Goal: Task Accomplishment & Management: Complete application form

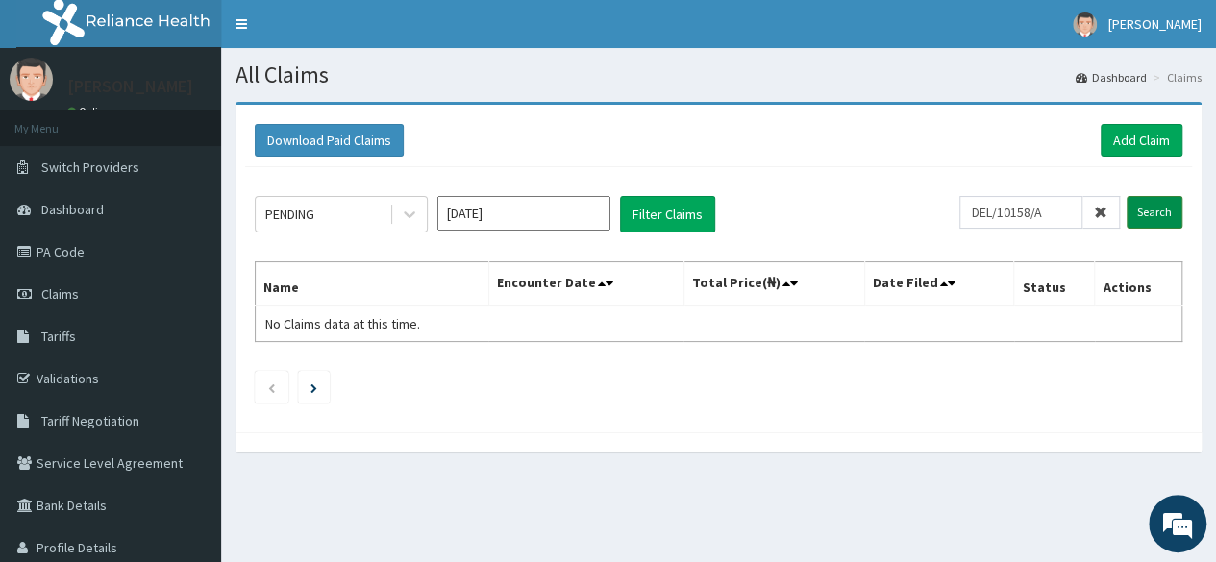
click at [1165, 216] on input "Search" at bounding box center [1154, 212] width 56 height 33
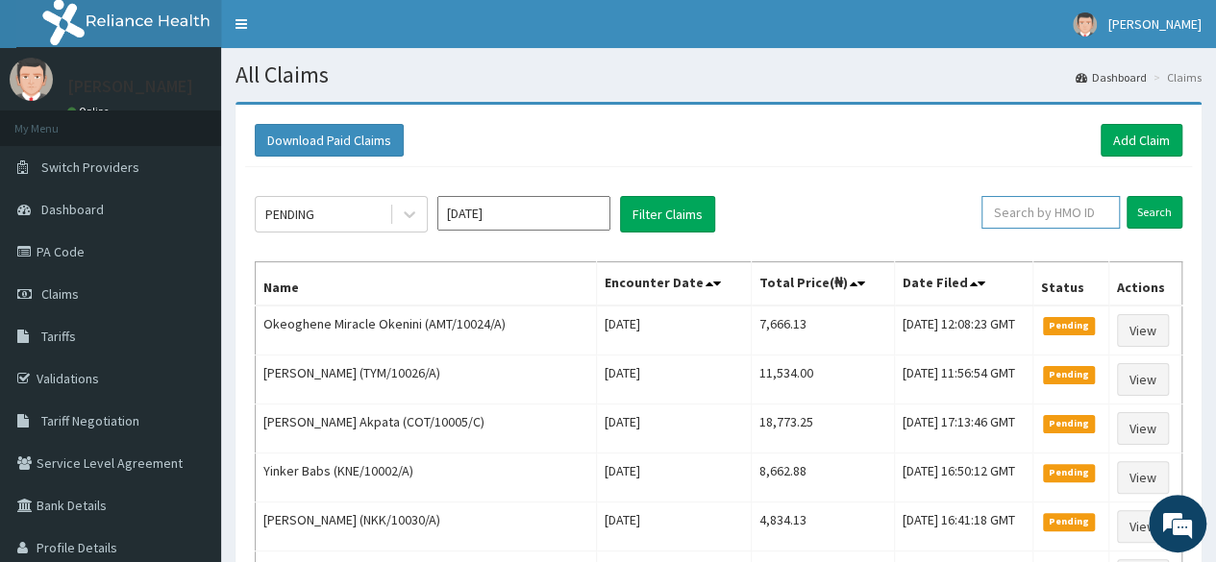
click at [1028, 209] on input "text" at bounding box center [1050, 212] width 138 height 33
paste input "DEL/10158/A"
type input "DEL/10158/A"
click at [1036, 226] on input "text" at bounding box center [1050, 212] width 138 height 33
paste input "DEL/10158/A"
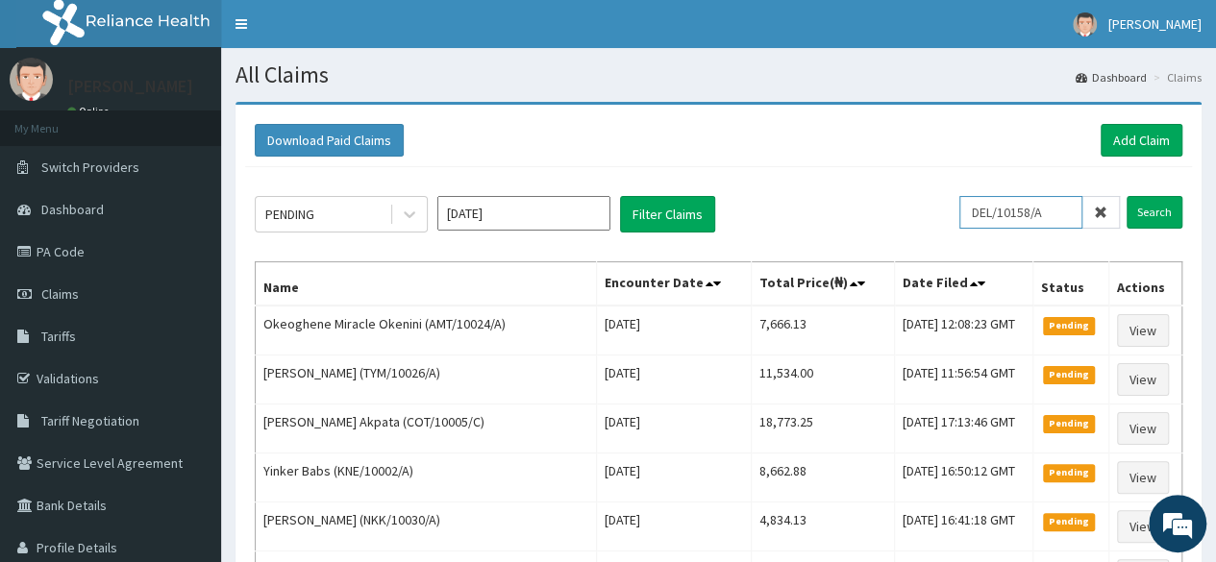
type input "DEL/10158/A"
click at [1126, 196] on input "Search" at bounding box center [1154, 212] width 56 height 33
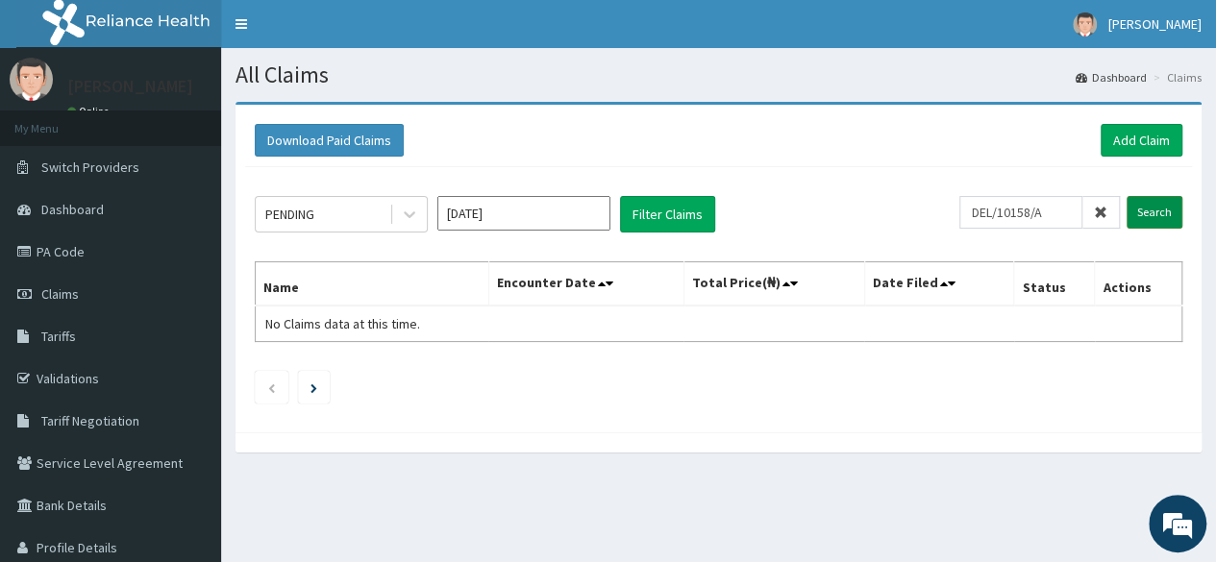
click at [1151, 218] on input "Search" at bounding box center [1154, 212] width 56 height 33
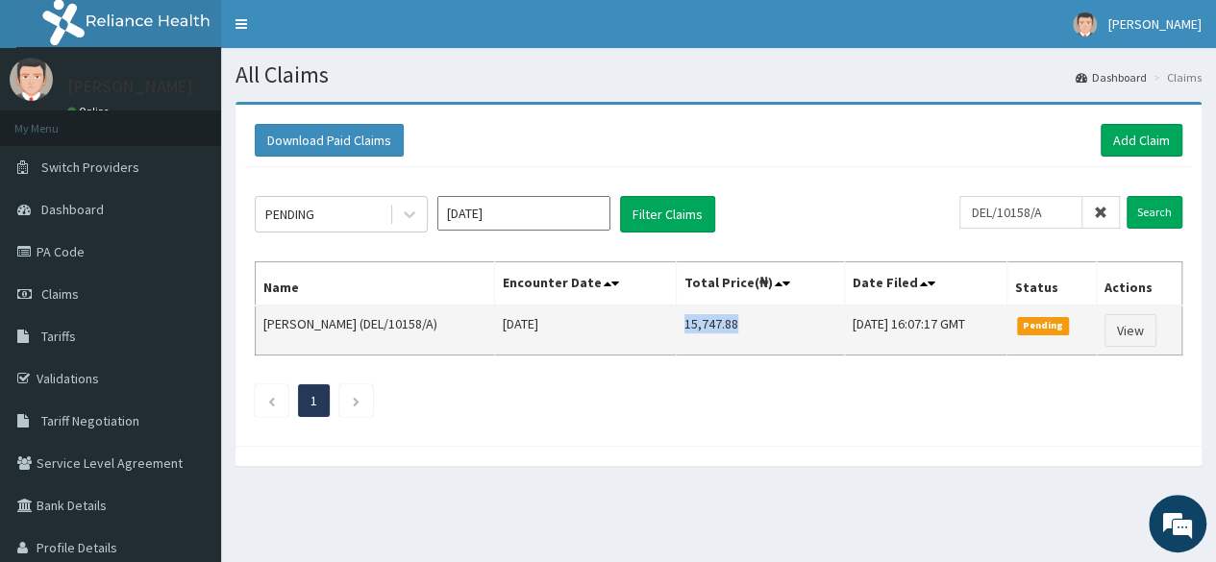
drag, startPoint x: 723, startPoint y: 323, endPoint x: 652, endPoint y: 333, distance: 70.9
click at [676, 333] on td "15,747.88" at bounding box center [760, 331] width 168 height 50
copy td "15,747.88"
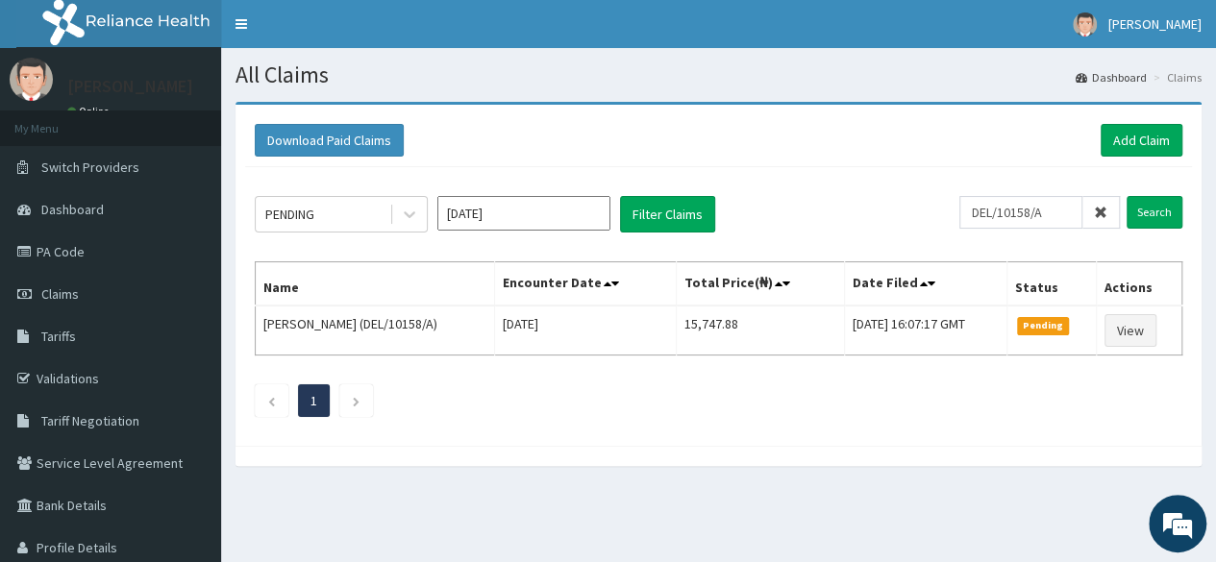
click at [1104, 215] on icon at bounding box center [1100, 212] width 13 height 13
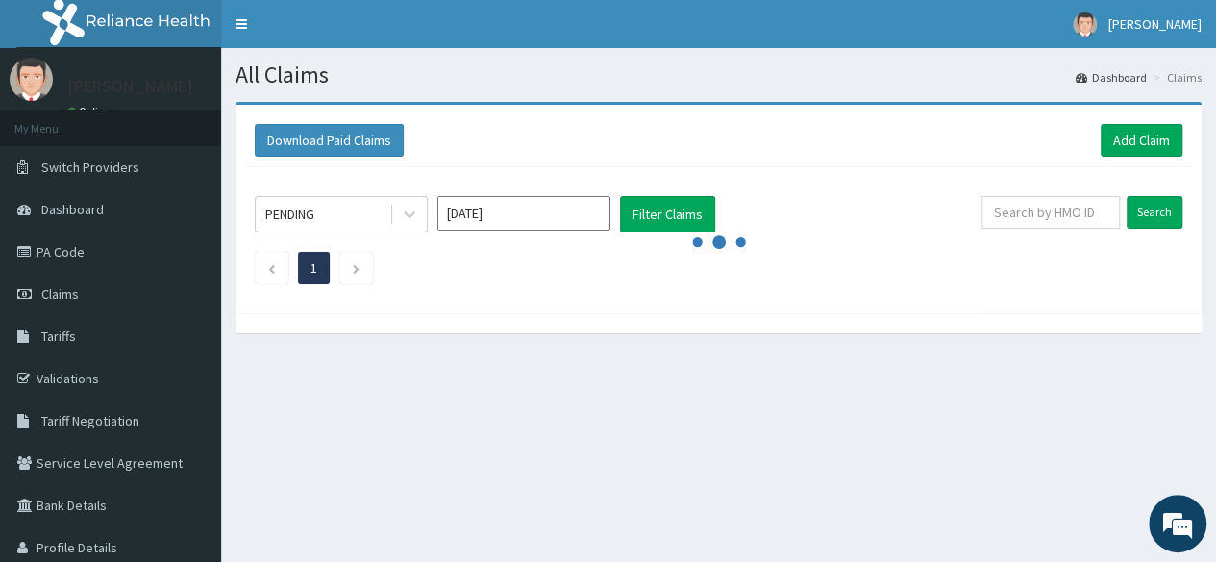
click at [1003, 228] on div "Search" at bounding box center [1081, 214] width 201 height 37
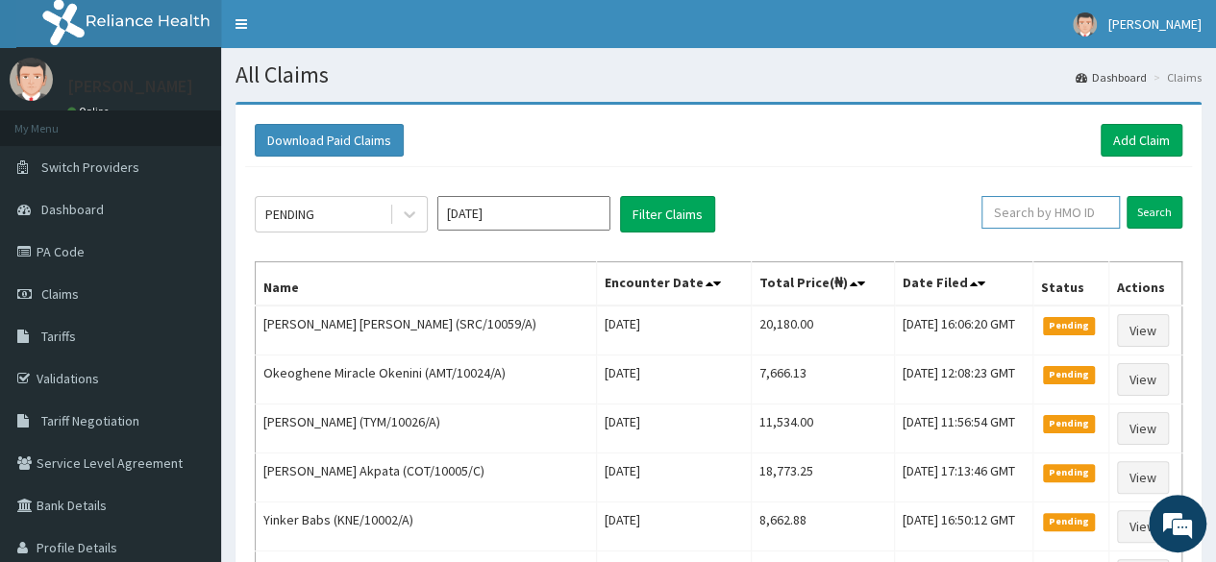
click at [1014, 216] on input "text" at bounding box center [1050, 212] width 138 height 33
paste input "DEL/10097/A"
type input "DEL/10097/A"
click at [1126, 196] on input "Search" at bounding box center [1154, 212] width 56 height 33
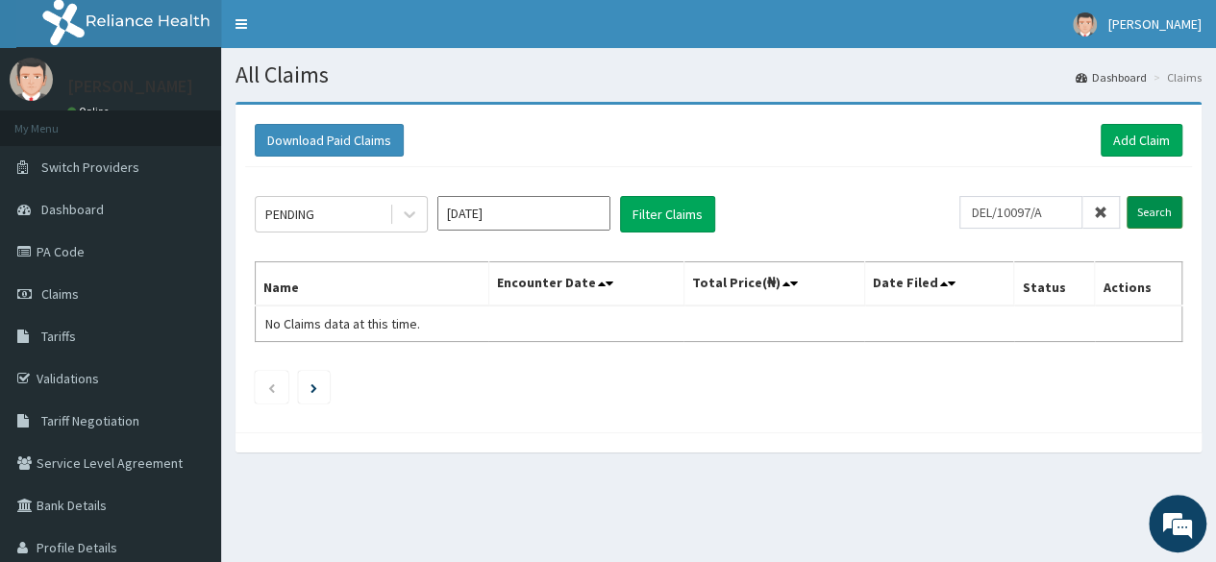
click at [1136, 207] on input "Search" at bounding box center [1154, 212] width 56 height 33
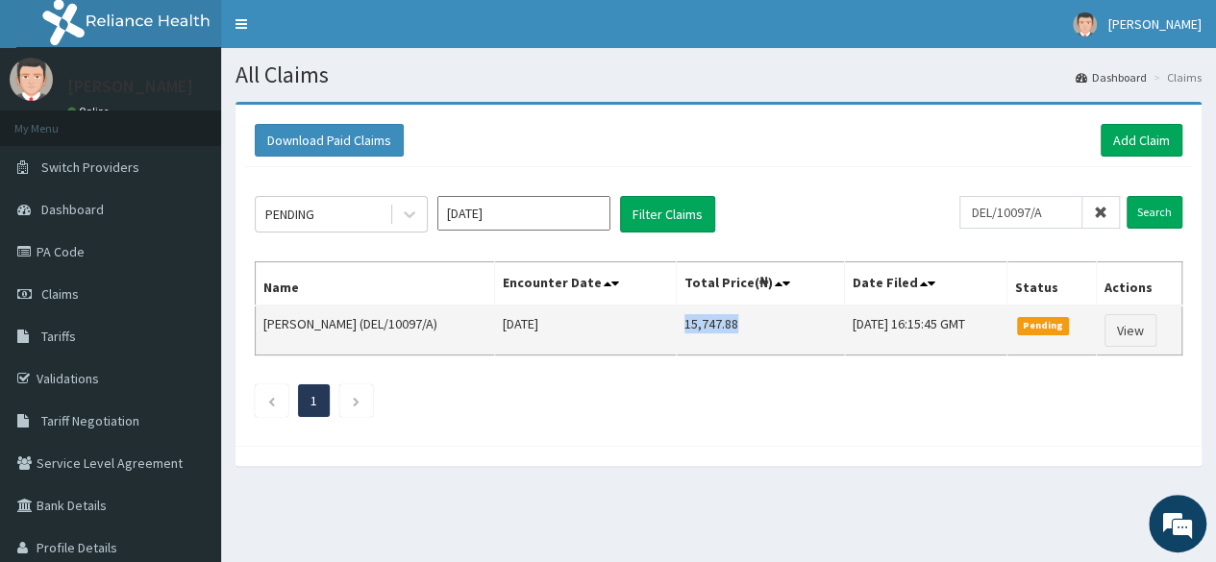
drag, startPoint x: 718, startPoint y: 321, endPoint x: 633, endPoint y: 335, distance: 85.8
click at [676, 335] on td "15,747.88" at bounding box center [760, 331] width 168 height 50
copy td "15,747.88"
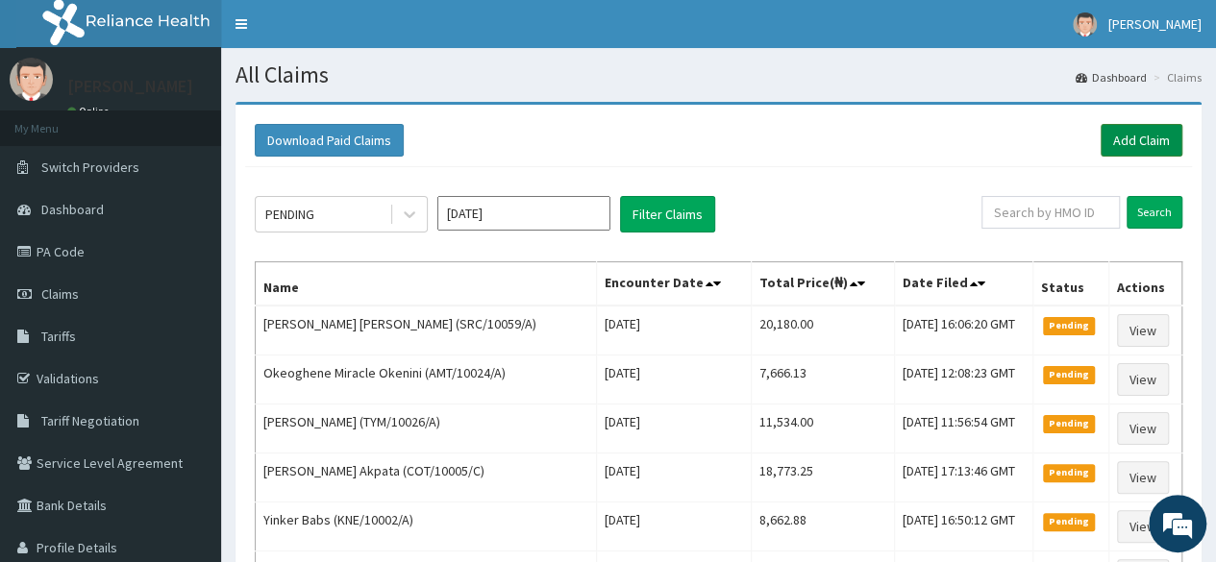
click at [1153, 137] on link "Add Claim" at bounding box center [1141, 140] width 82 height 33
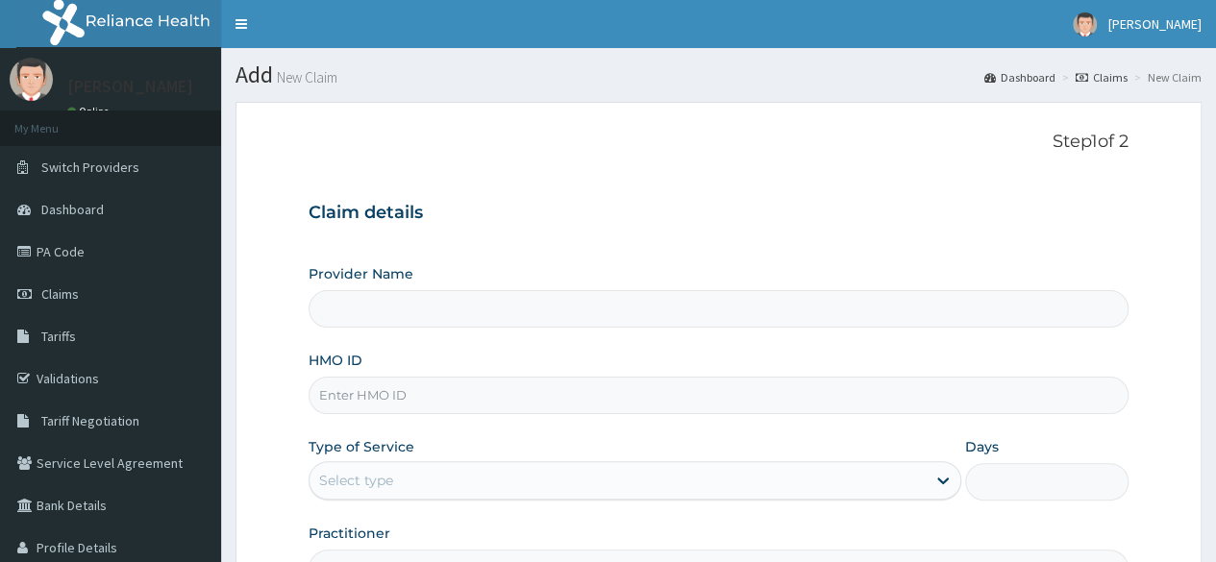
click at [340, 395] on input "HMO ID" at bounding box center [718, 395] width 820 height 37
paste input "DEL/10097/A"
type input "DEL/10097/A"
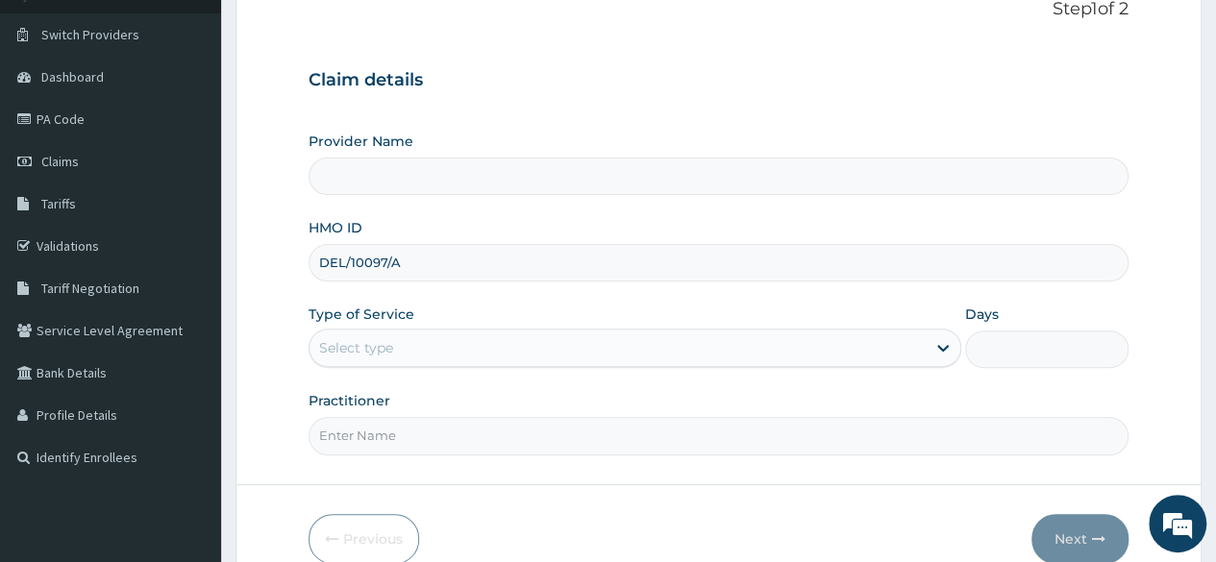
type input "Reliance Family Clinics (RFC) - [GEOGRAPHIC_DATA]"
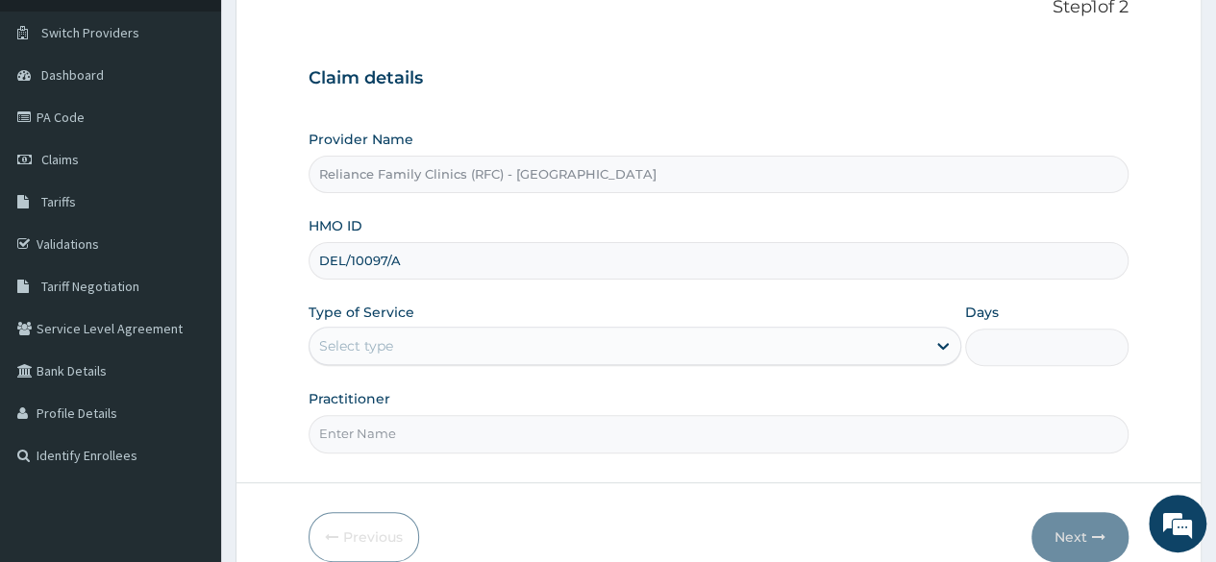
type input "DEL/10097/A"
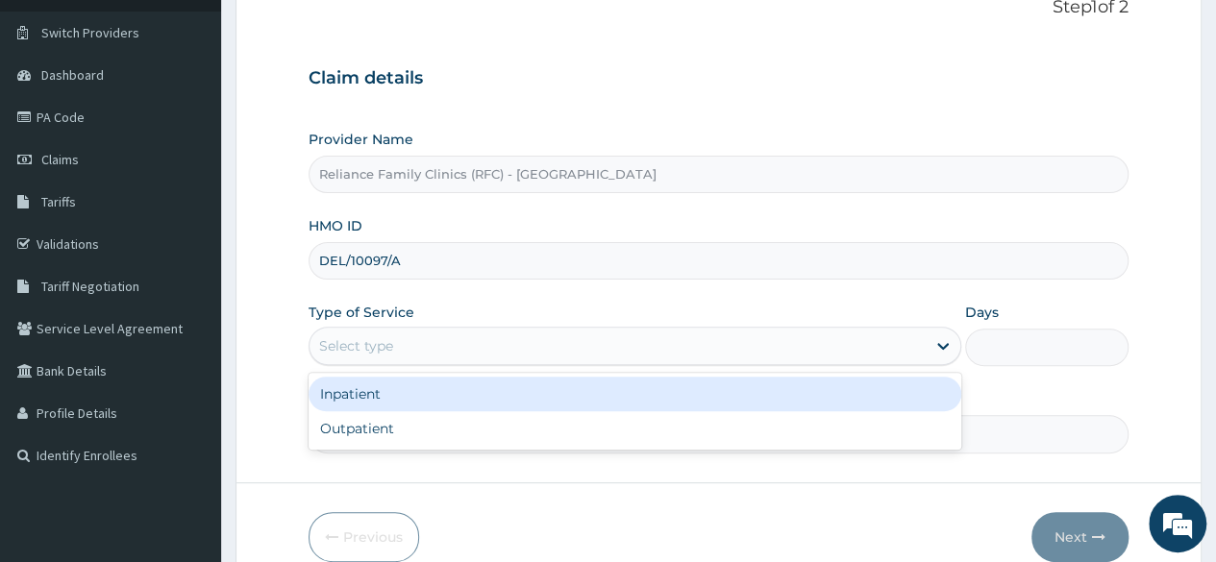
click at [529, 339] on div "Select type" at bounding box center [617, 346] width 616 height 31
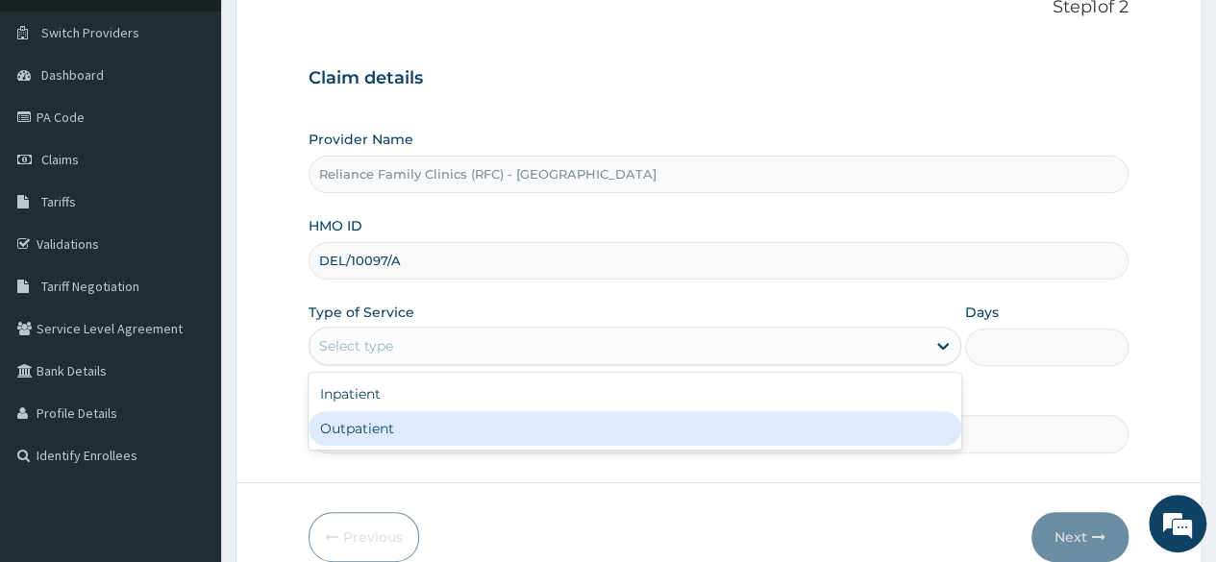
click at [457, 421] on div "Outpatient" at bounding box center [634, 428] width 652 height 35
type input "1"
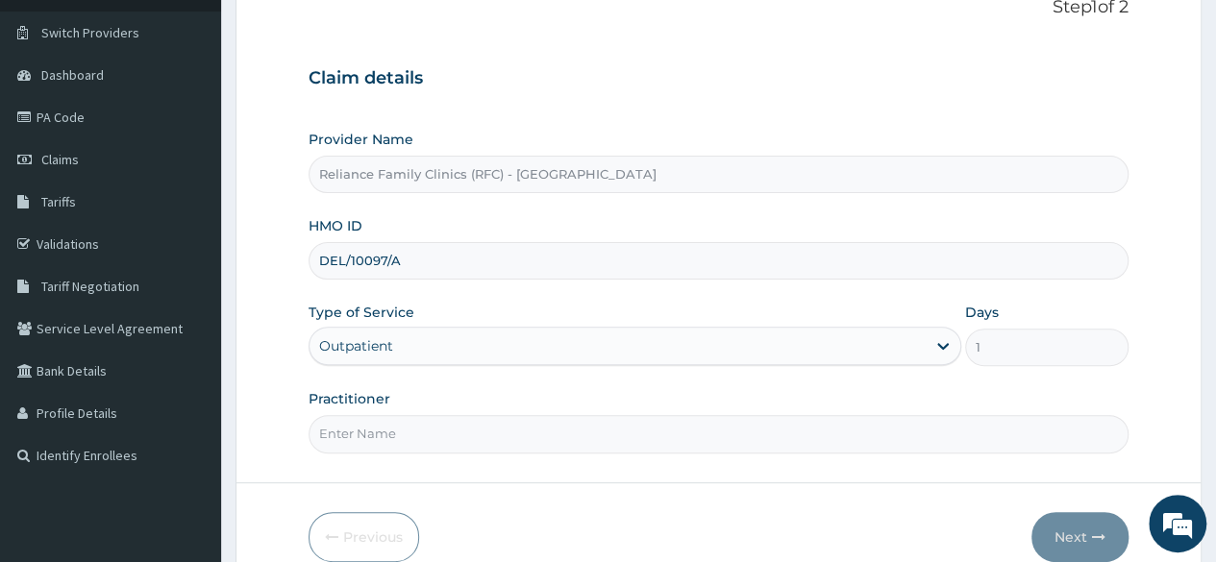
click at [457, 421] on input "Practitioner" at bounding box center [718, 433] width 820 height 37
type input "locum"
click at [1061, 528] on button "Next" at bounding box center [1079, 537] width 97 height 50
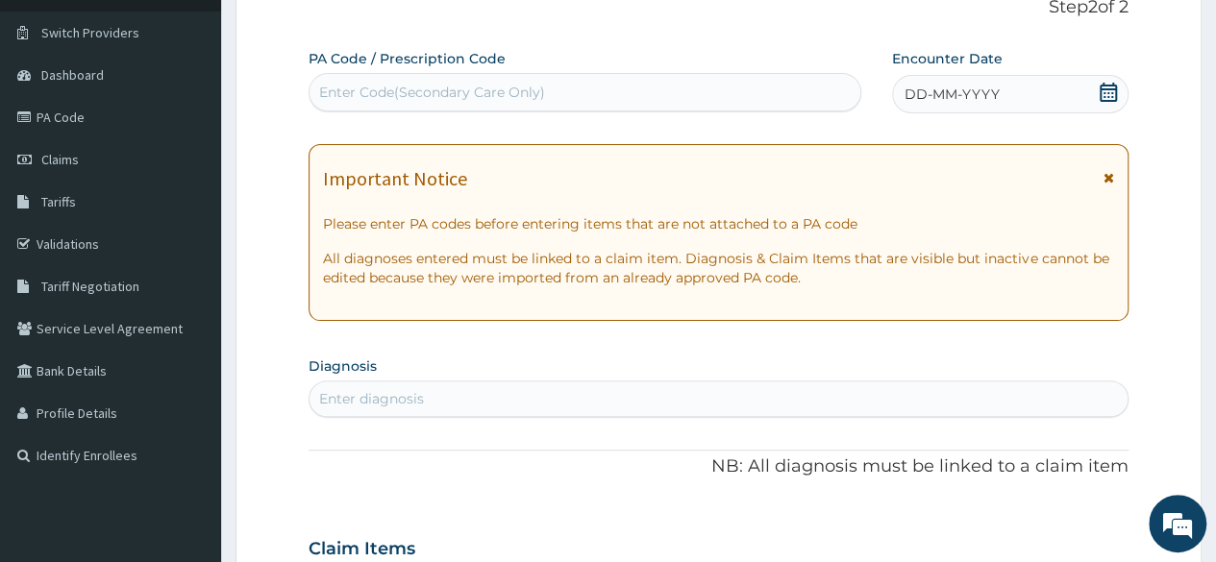
click at [1094, 91] on div "DD-MM-YYYY" at bounding box center [1010, 94] width 236 height 38
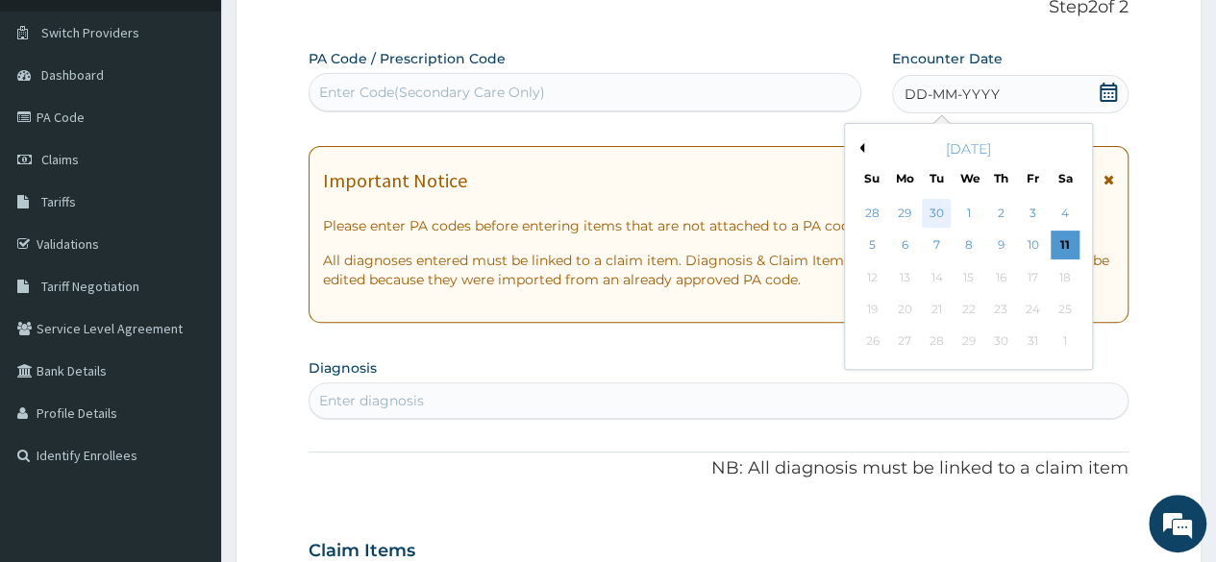
scroll to position [0, 0]
click at [940, 210] on div "30" at bounding box center [936, 213] width 29 height 29
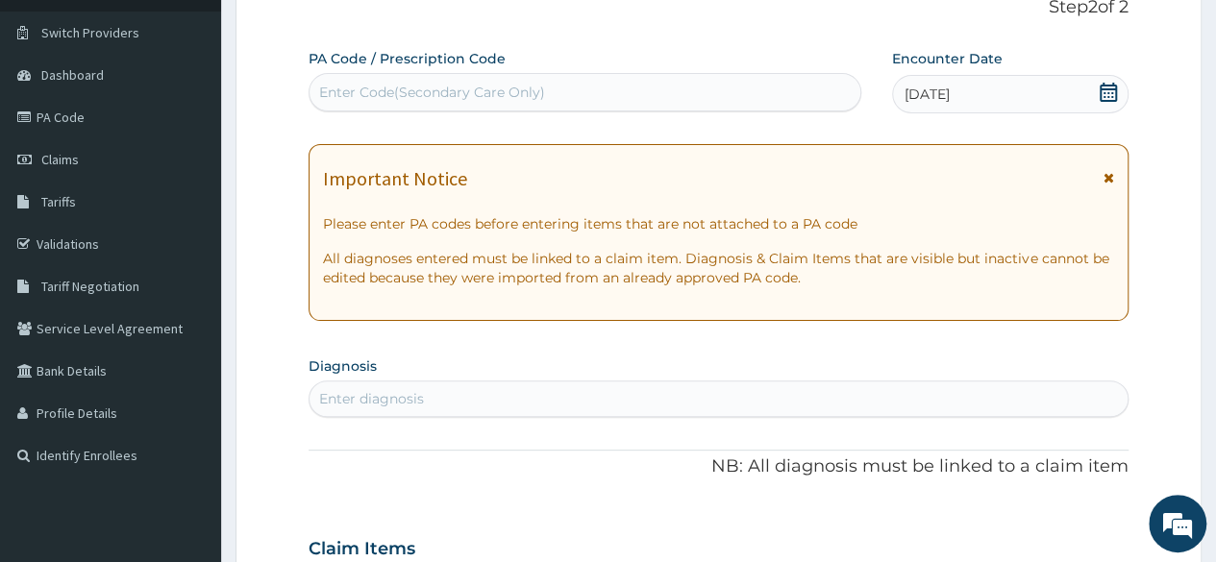
click at [555, 401] on div "Enter diagnosis" at bounding box center [718, 398] width 818 height 31
type input "adult"
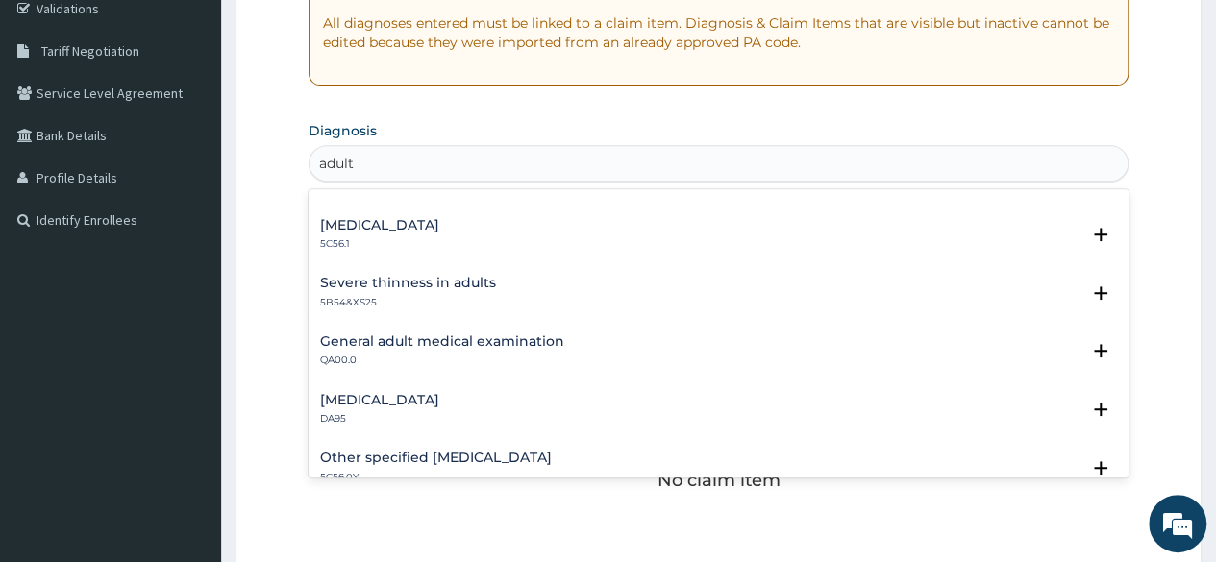
scroll to position [121, 0]
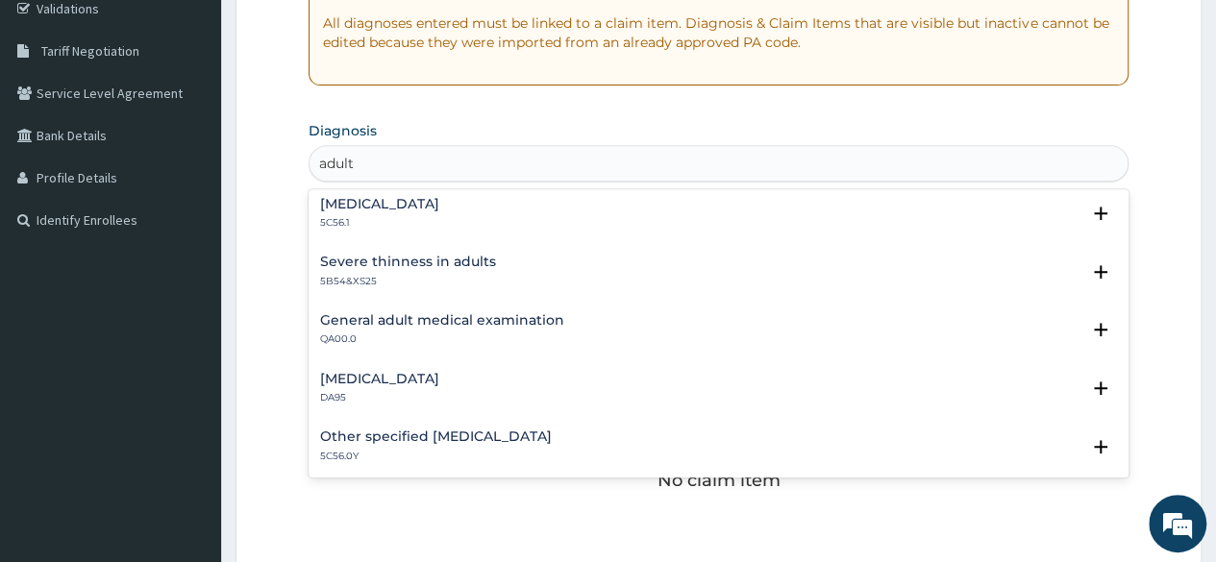
click at [549, 323] on h4 "General adult medical examination" at bounding box center [442, 320] width 244 height 14
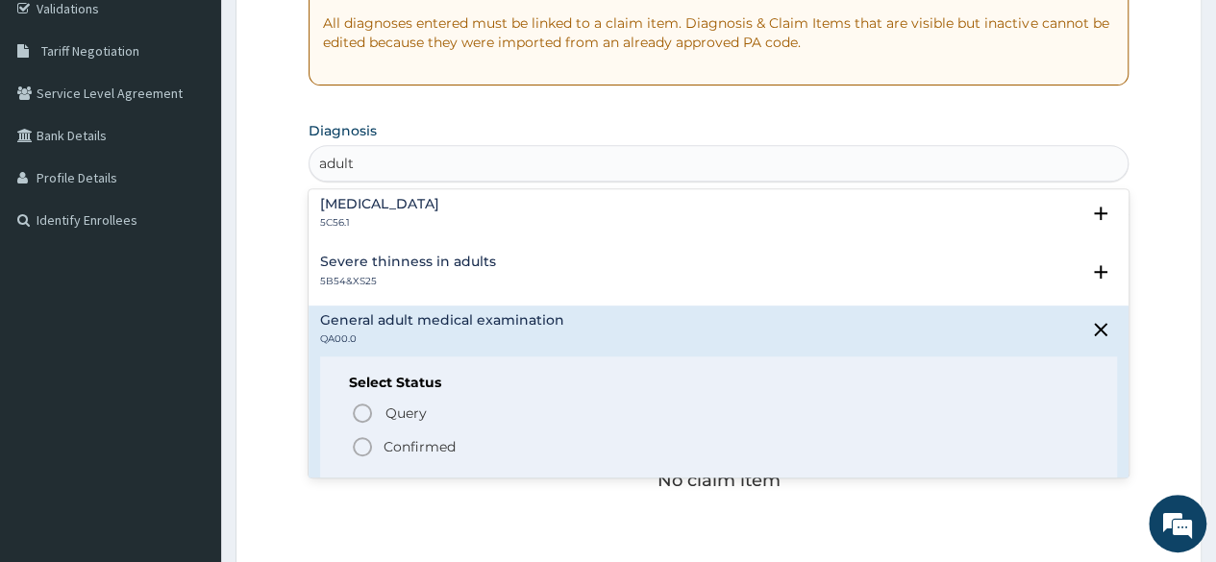
click at [419, 446] on p "Confirmed" at bounding box center [419, 446] width 72 height 19
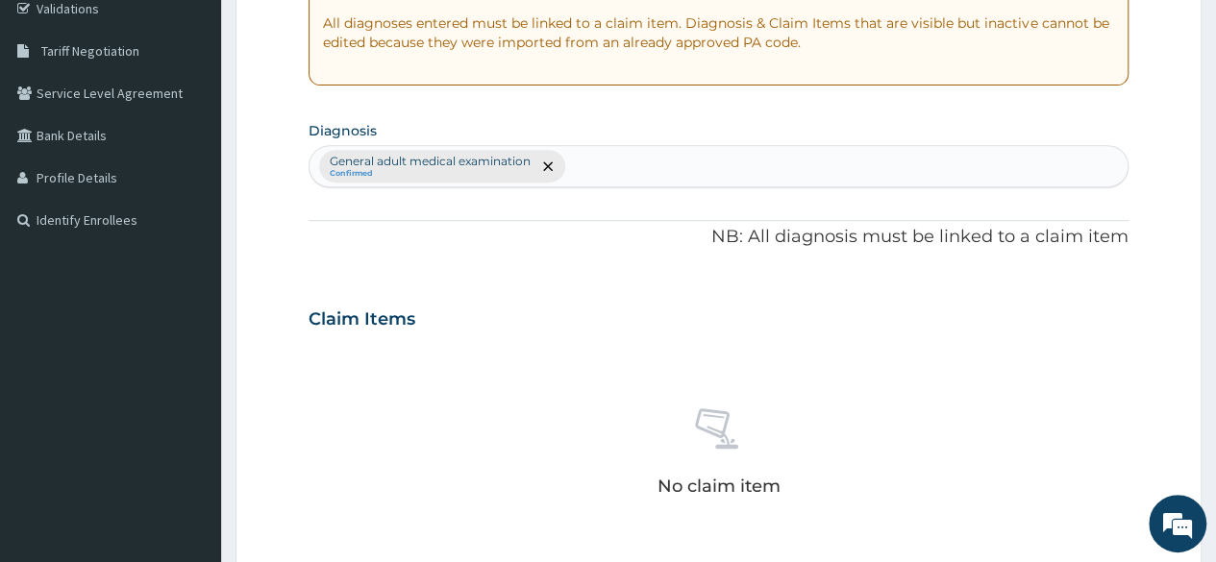
scroll to position [751, 0]
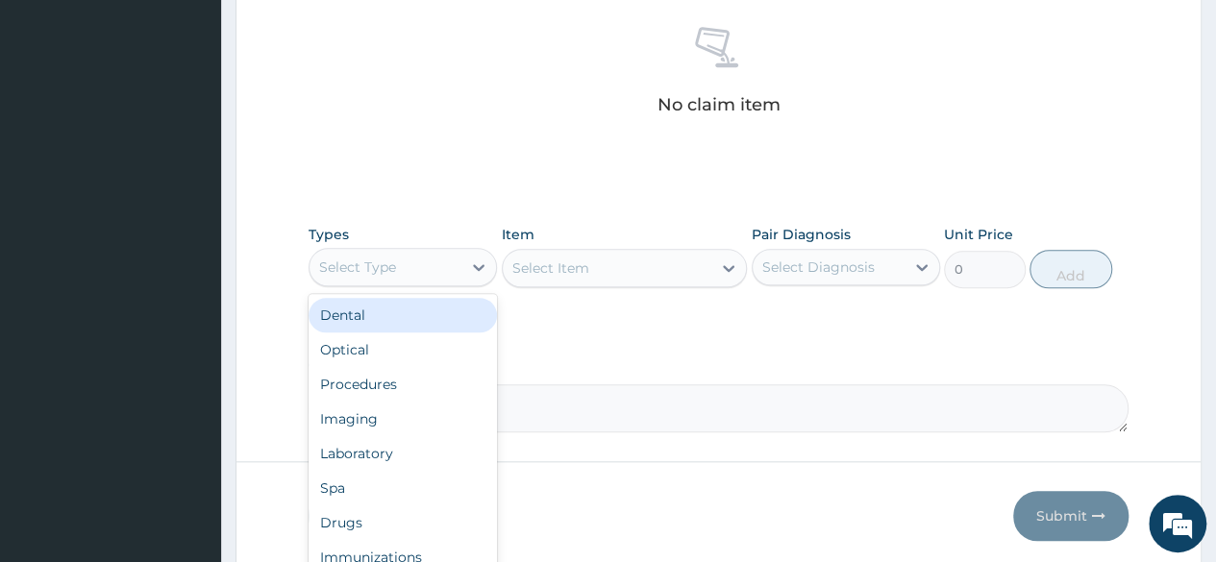
click at [421, 280] on div "Select Type" at bounding box center [385, 267] width 152 height 31
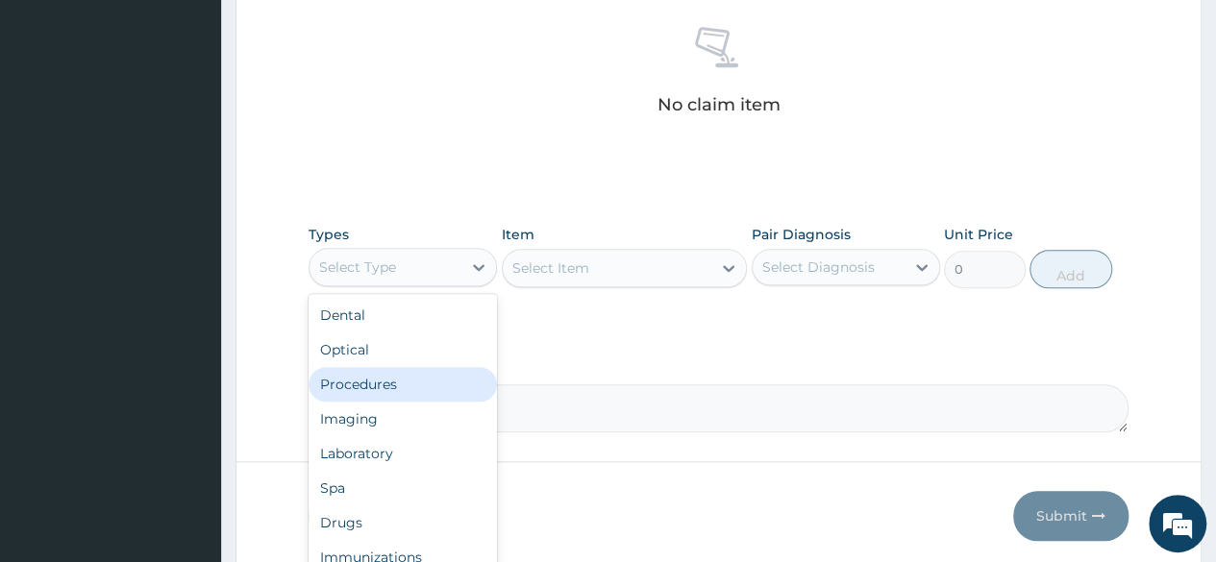
click at [388, 375] on div "Procedures" at bounding box center [402, 384] width 188 height 35
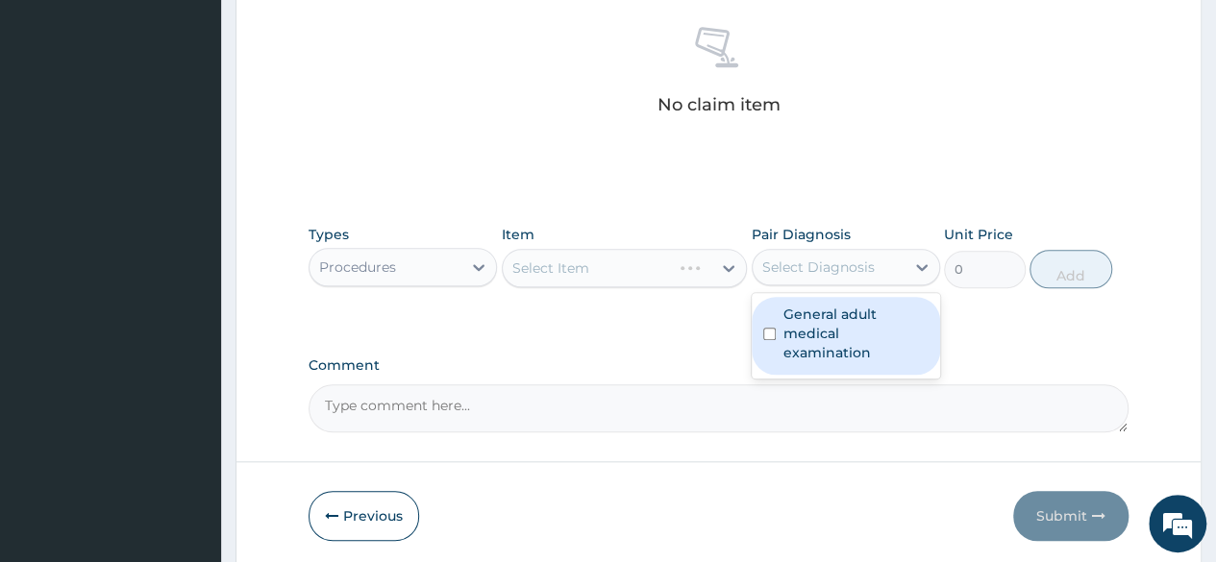
click at [874, 253] on div "Select Diagnosis" at bounding box center [828, 267] width 152 height 31
click at [838, 310] on label "General adult medical examination" at bounding box center [855, 334] width 145 height 58
checkbox input "true"
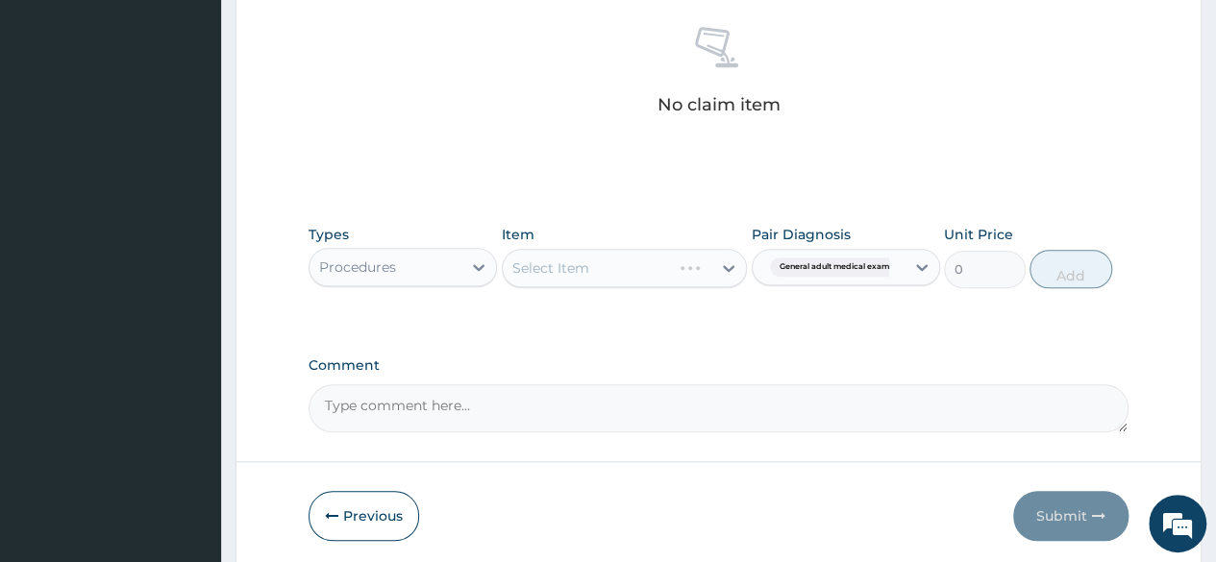
click at [620, 315] on div "Types Procedures Item Select Item Pair Diagnosis General adult medical examinat…" at bounding box center [718, 270] width 820 height 111
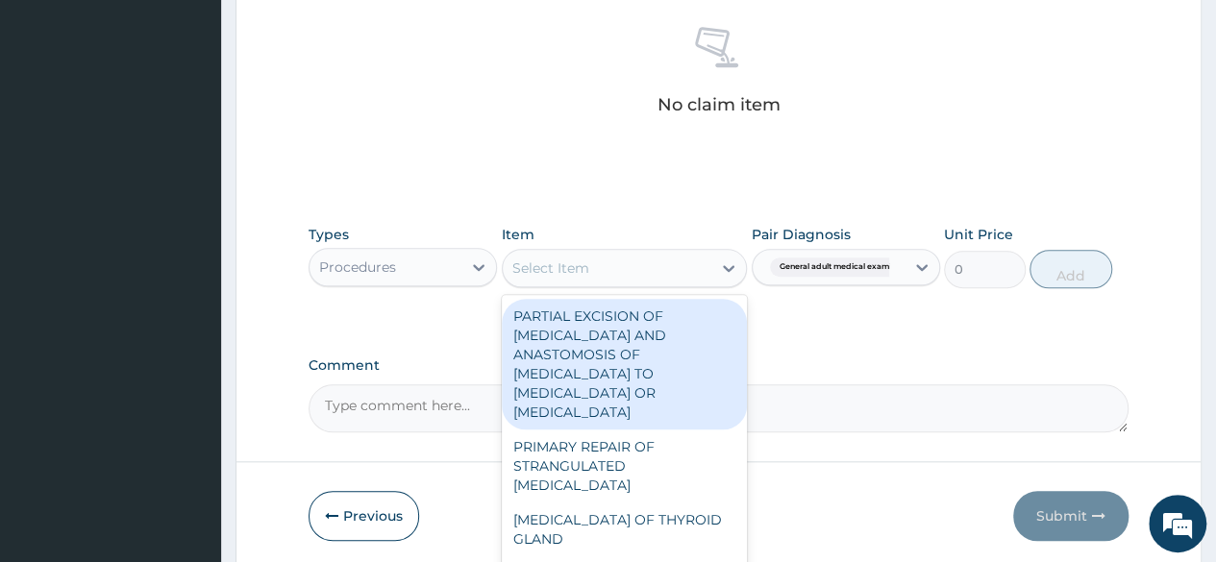
click at [578, 258] on div "Select Item" at bounding box center [550, 267] width 77 height 19
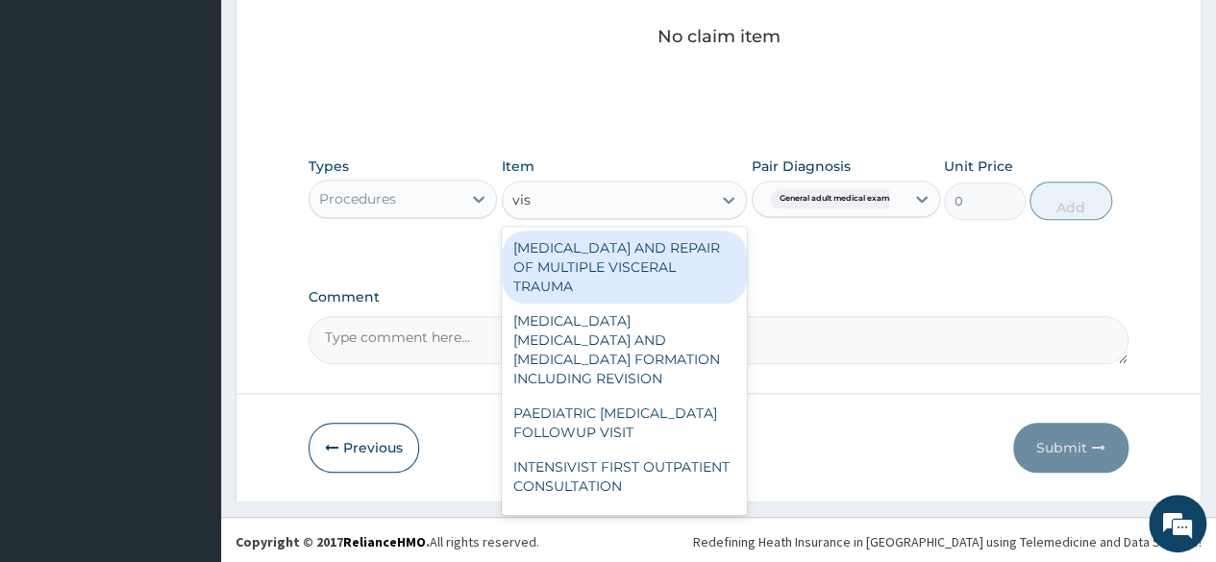
type input "visu"
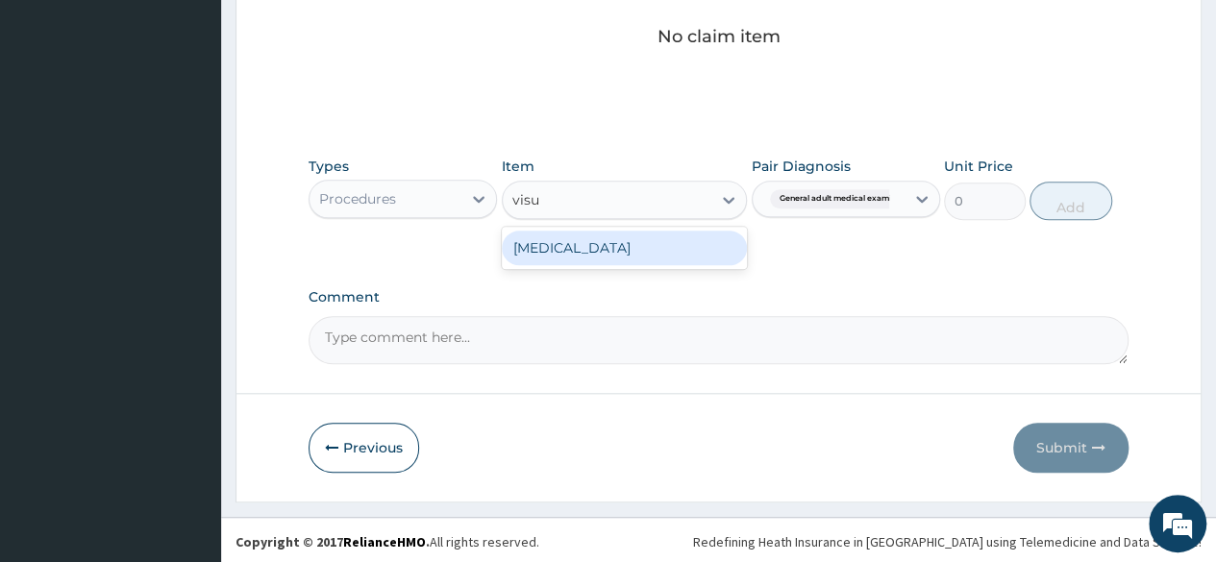
click at [567, 245] on div "[MEDICAL_DATA]" at bounding box center [625, 248] width 246 height 35
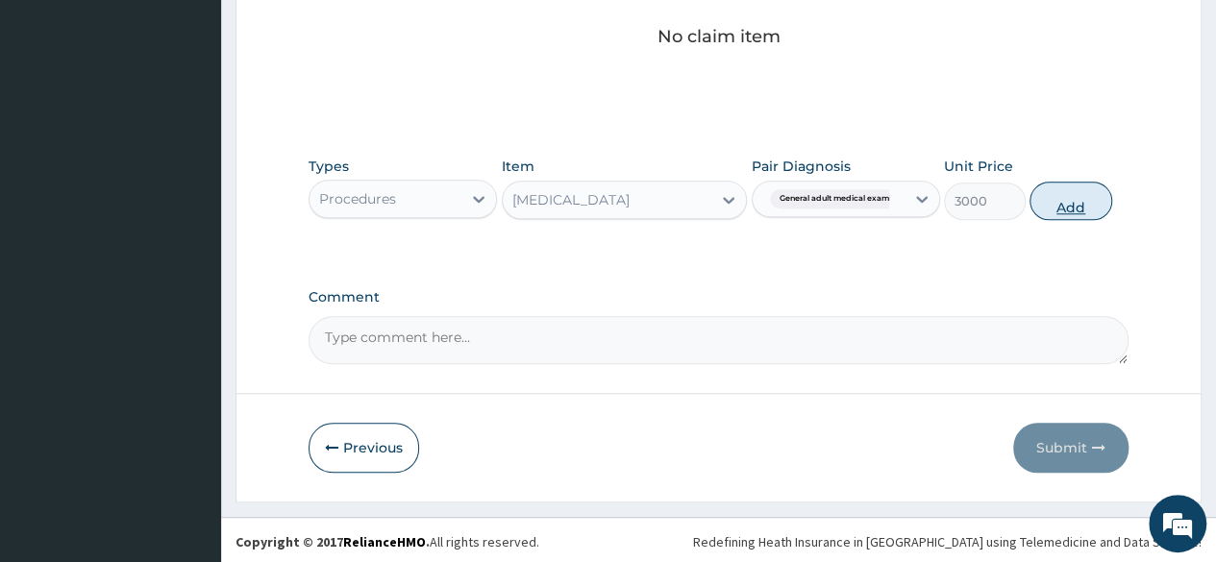
click at [1059, 209] on button "Add" at bounding box center [1070, 201] width 82 height 38
type input "0"
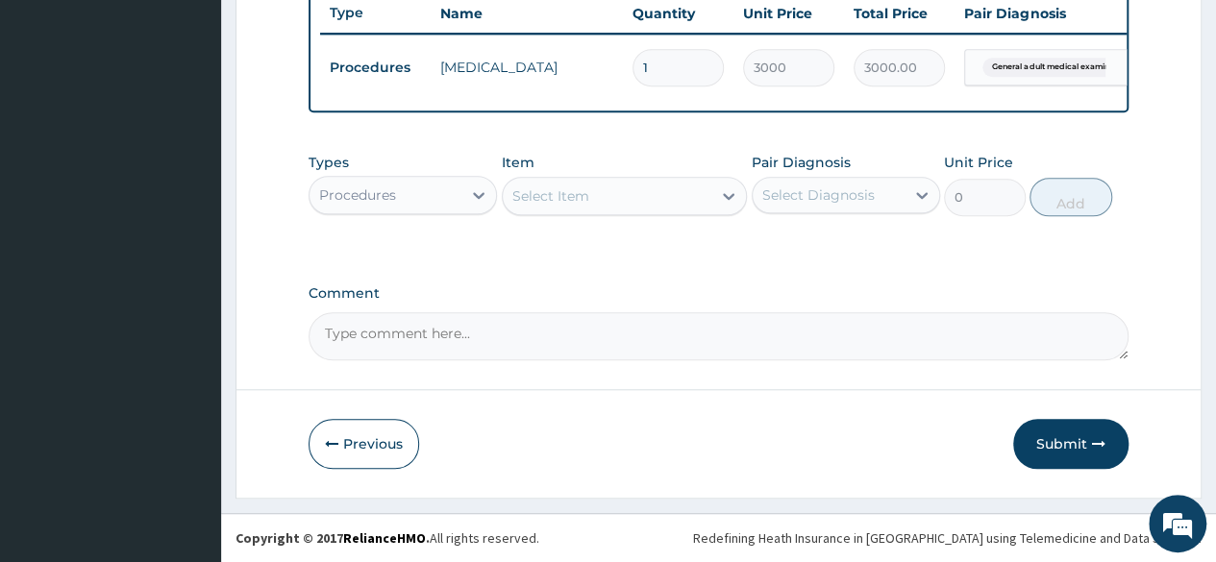
scroll to position [744, 0]
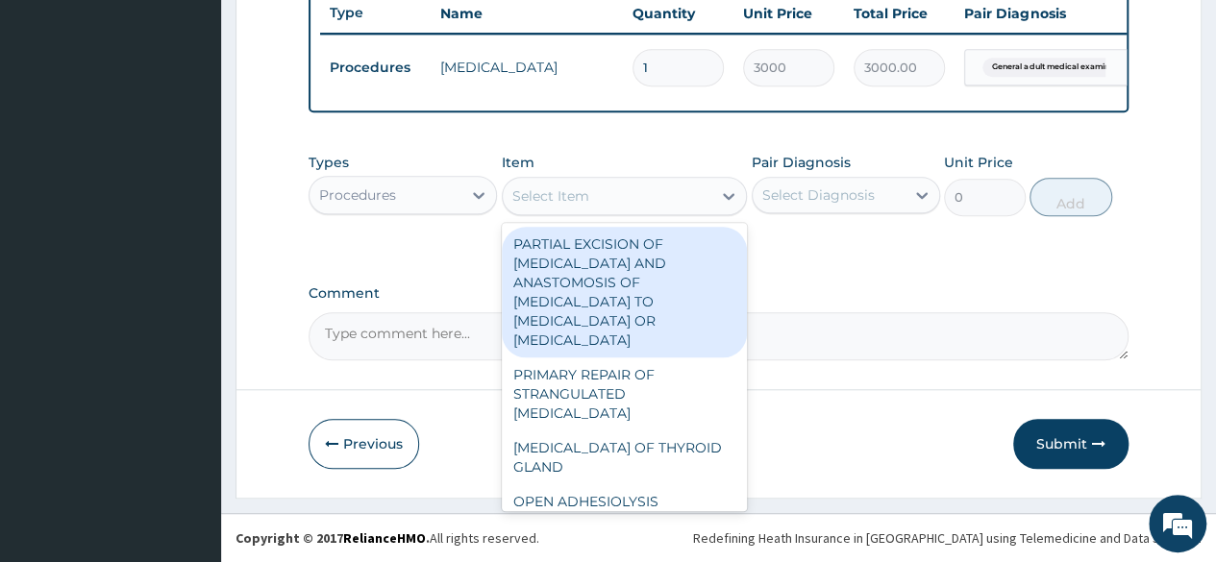
click at [594, 214] on div "Select Item" at bounding box center [625, 196] width 246 height 38
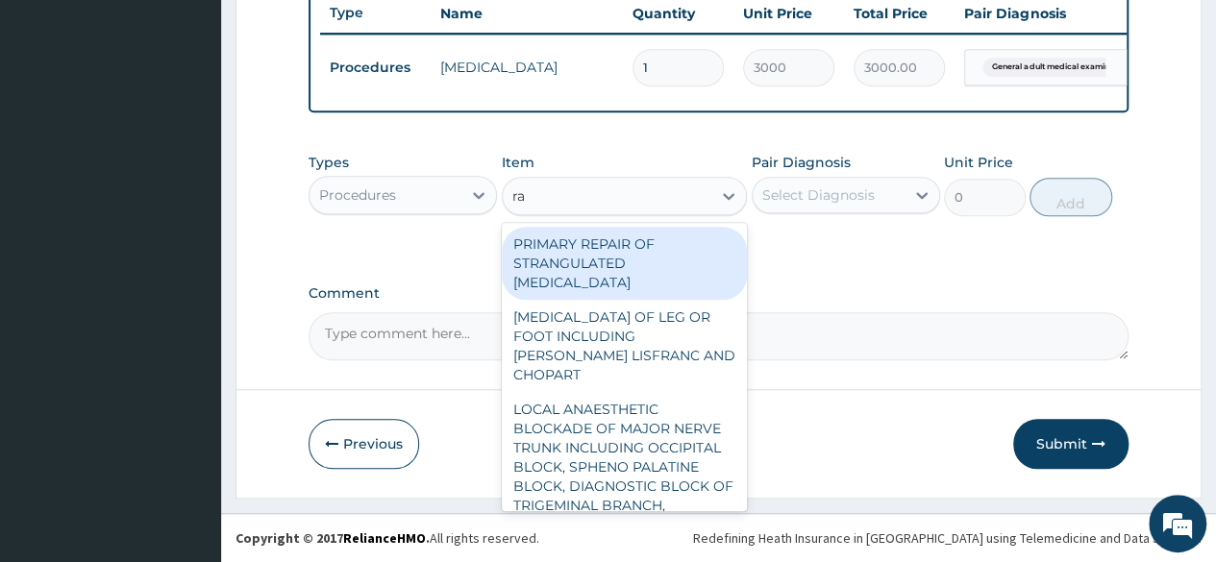
type input "r"
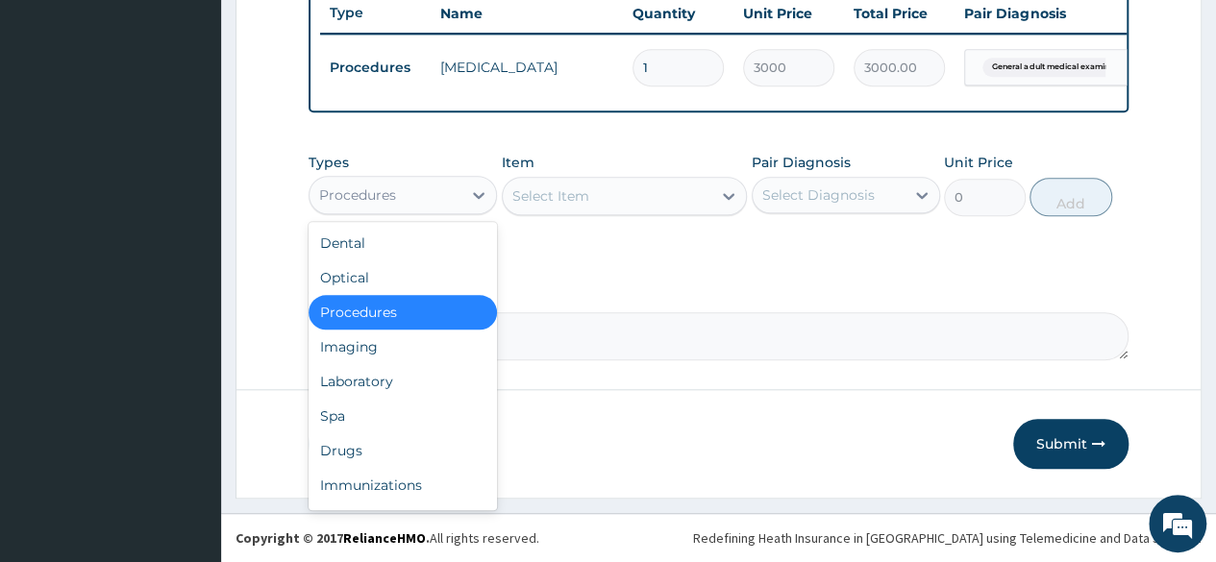
click at [389, 190] on div "Procedures" at bounding box center [357, 194] width 77 height 19
click at [348, 380] on div "Laboratory" at bounding box center [402, 381] width 188 height 35
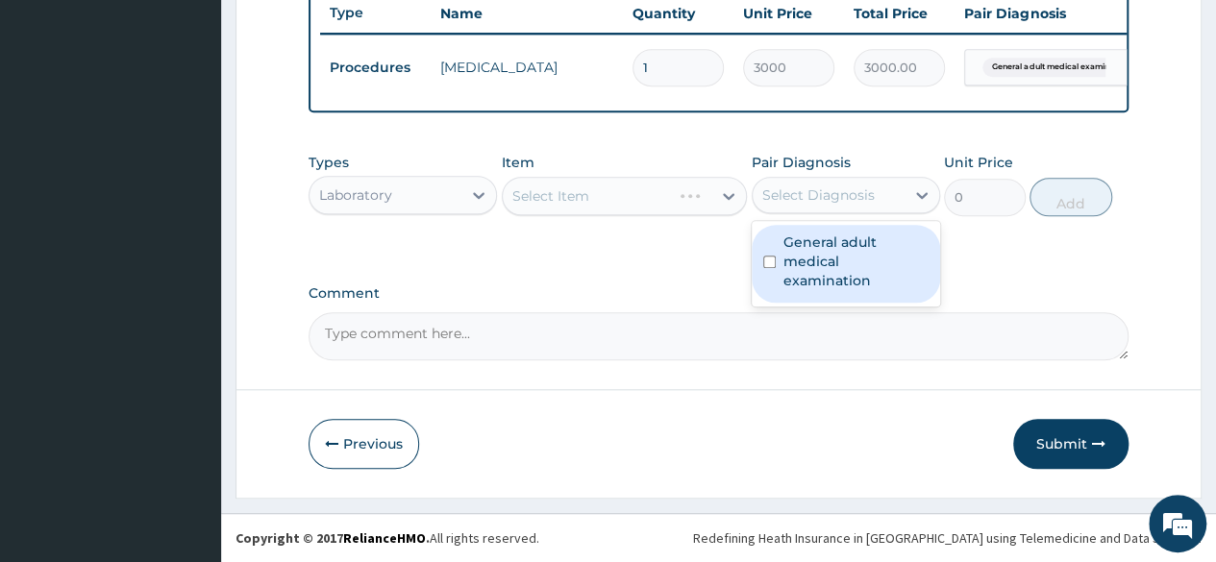
click at [827, 193] on div "Select Diagnosis" at bounding box center [818, 194] width 112 height 19
click at [826, 253] on label "General adult medical examination" at bounding box center [855, 262] width 145 height 58
checkbox input "true"
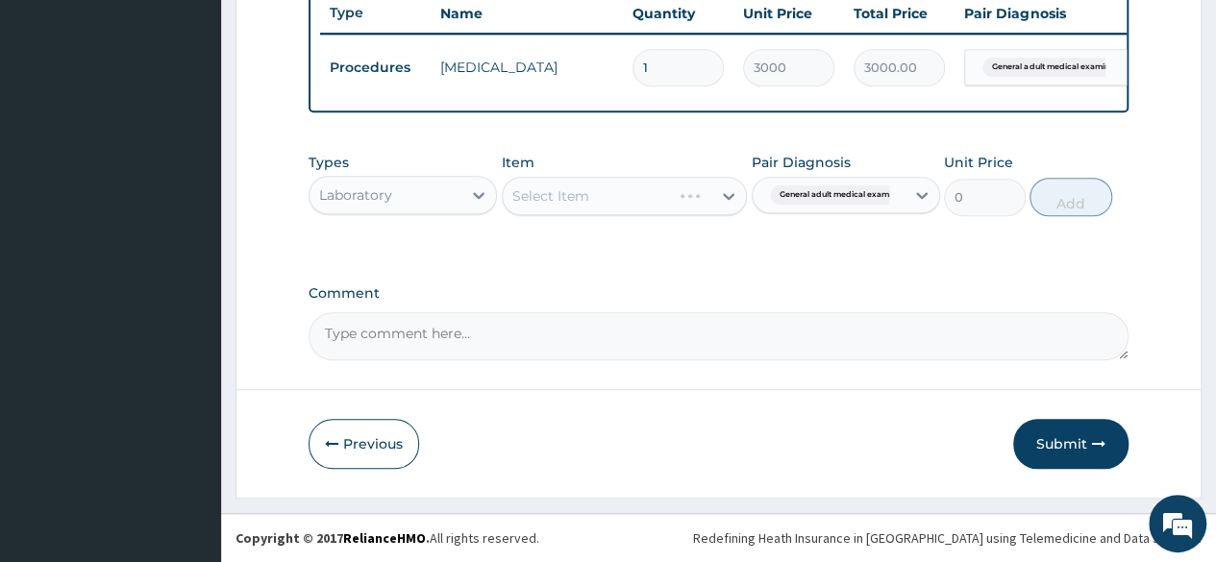
click at [603, 211] on div "Select Item" at bounding box center [625, 196] width 246 height 38
click at [603, 211] on div "Select Item" at bounding box center [607, 196] width 209 height 31
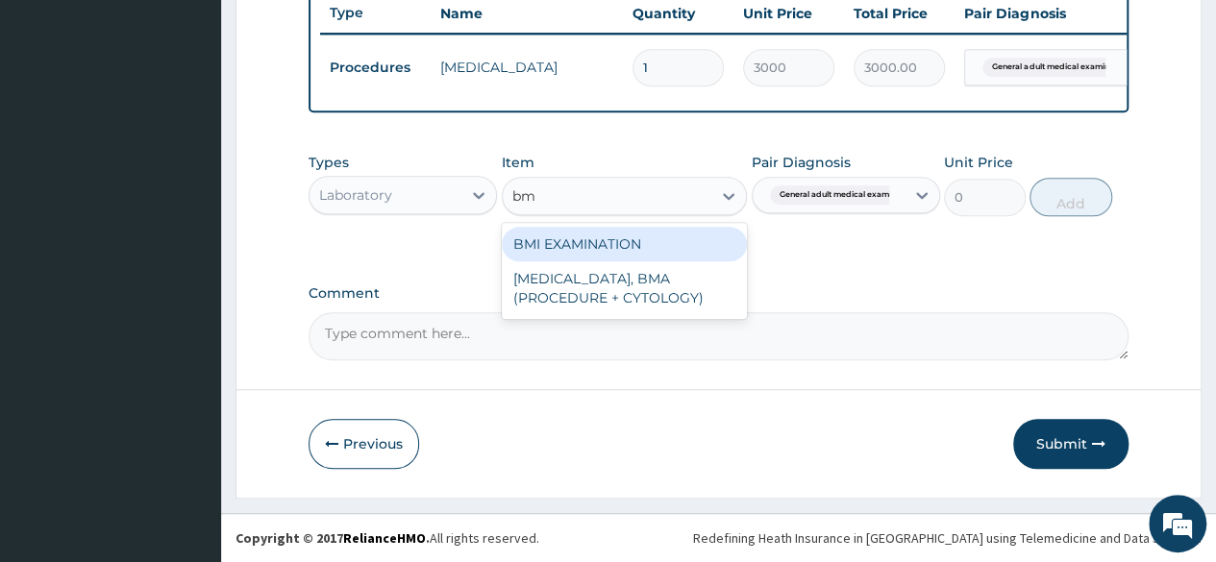
type input "bmi"
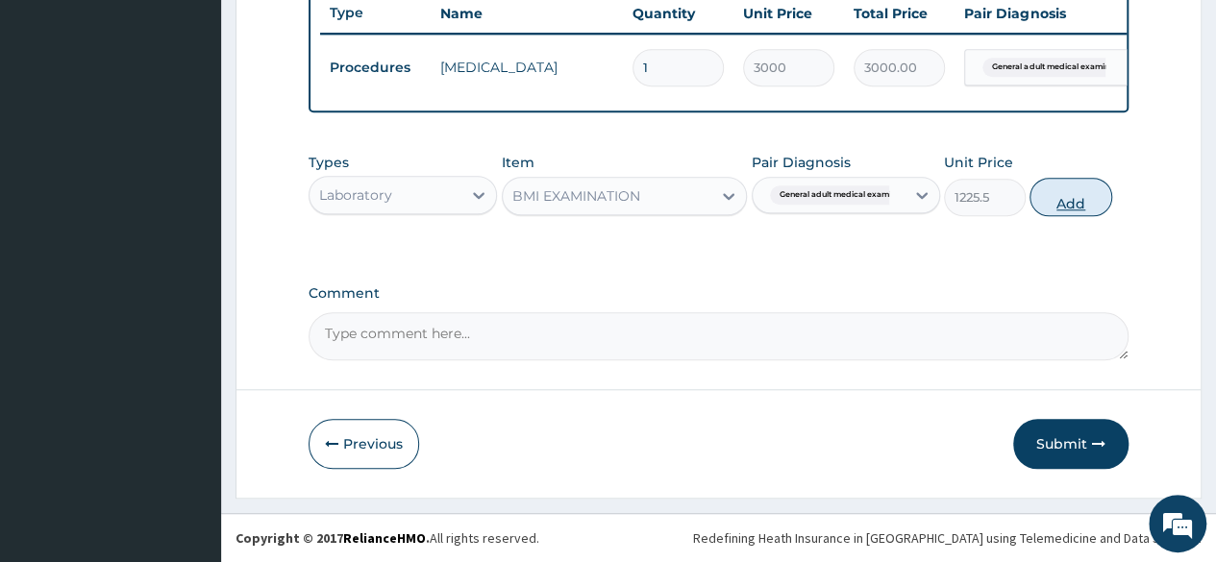
click at [1071, 207] on button "Add" at bounding box center [1070, 197] width 82 height 38
type input "0"
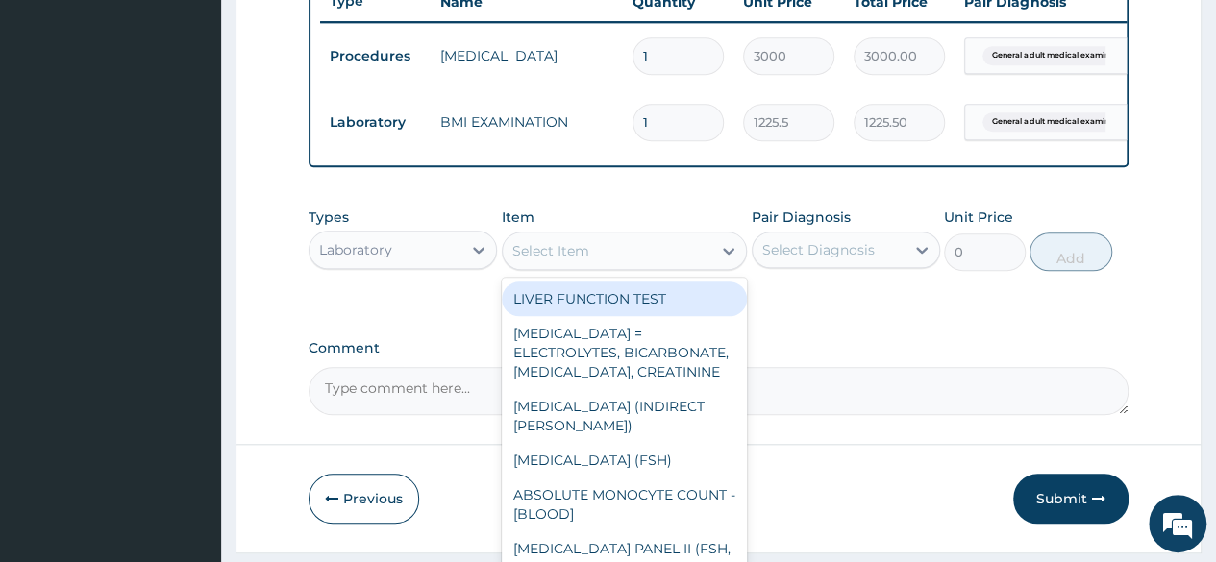
click at [609, 266] on div "Select Item" at bounding box center [607, 250] width 209 height 31
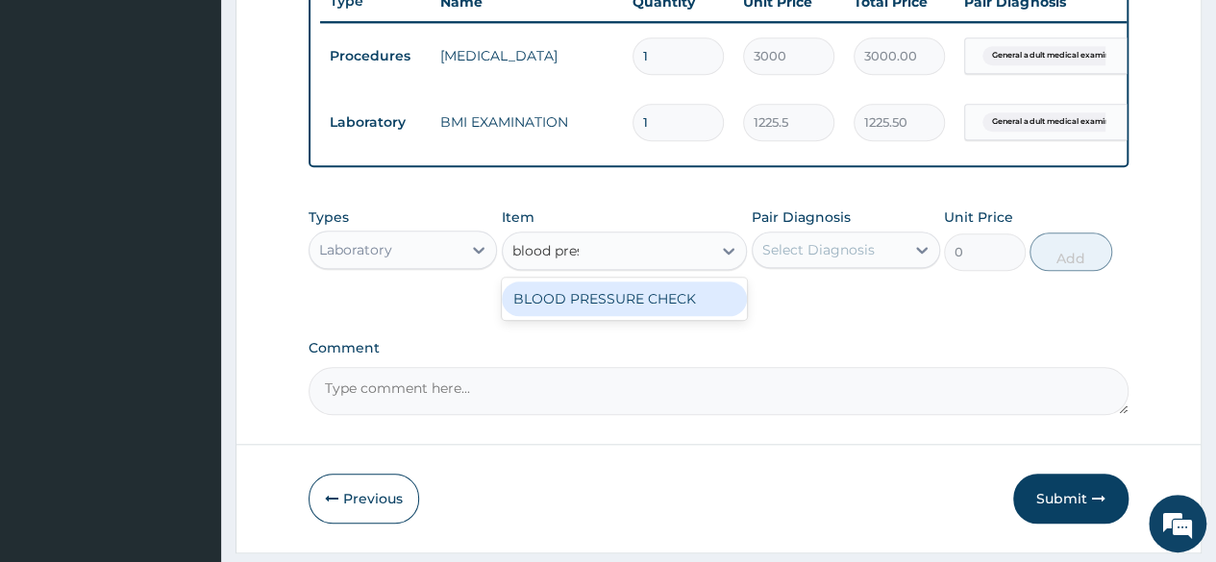
type input "blood press"
click at [606, 316] on div "BLOOD PRESSURE CHECK" at bounding box center [625, 299] width 246 height 35
type input "1225.5"
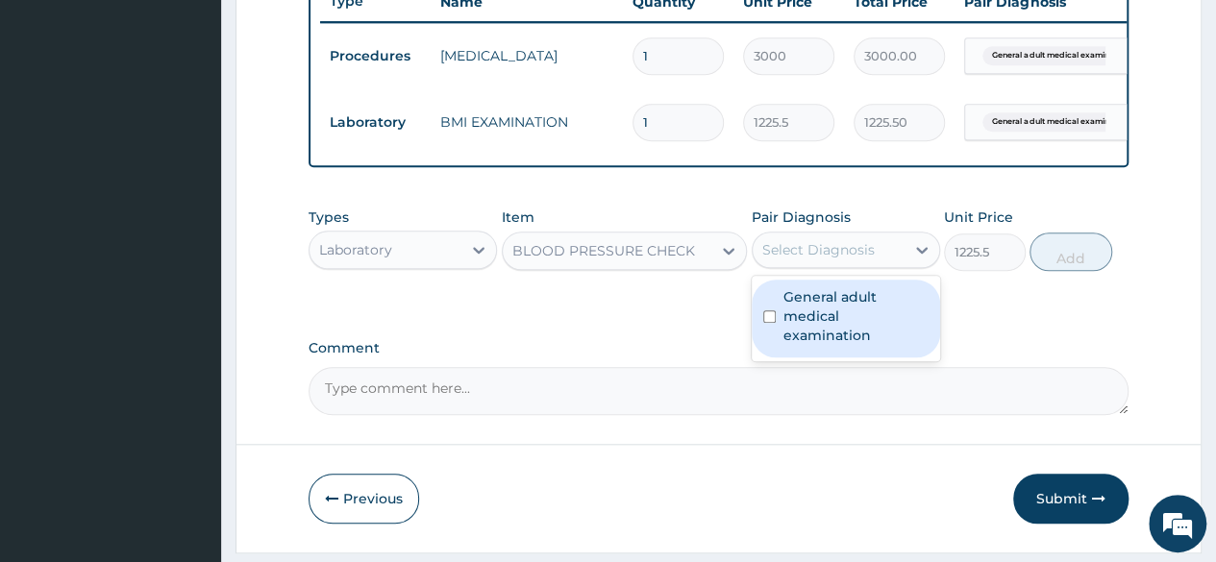
click at [858, 259] on div "Select Diagnosis" at bounding box center [818, 249] width 112 height 19
click at [863, 293] on div "General adult medical examination" at bounding box center [845, 319] width 188 height 78
checkbox input "true"
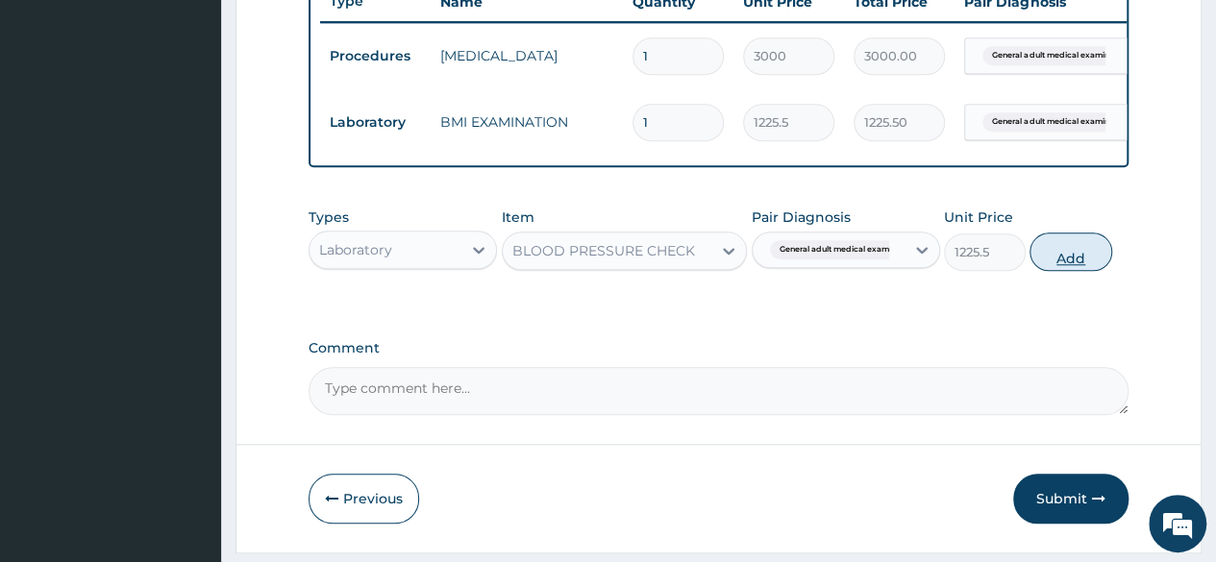
click at [1076, 271] on button "Add" at bounding box center [1070, 252] width 82 height 38
type input "0"
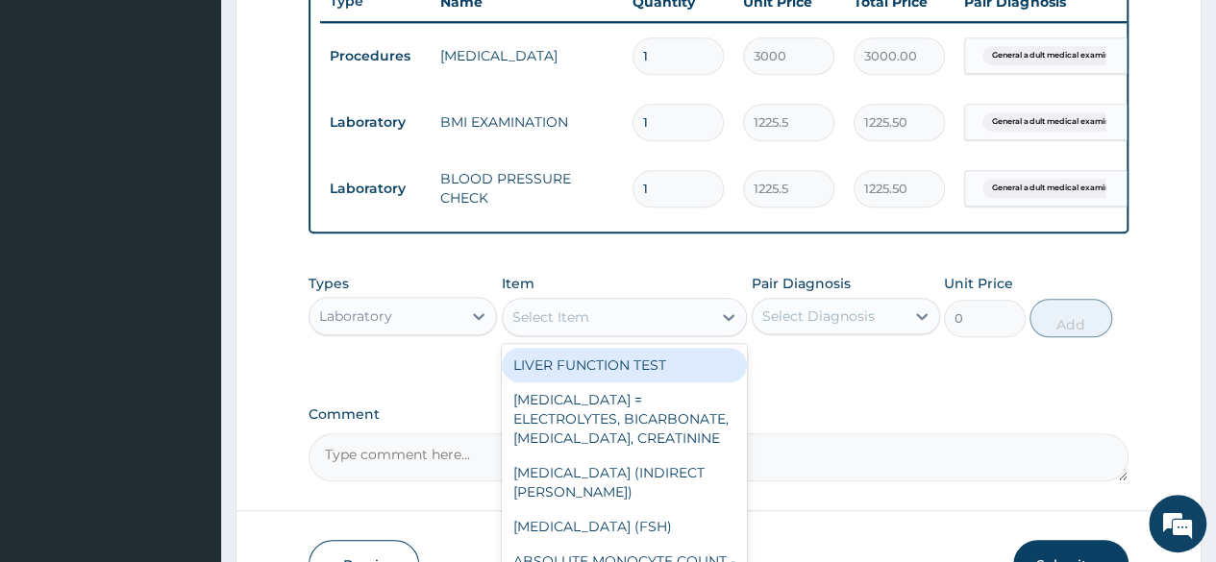
click at [698, 328] on div "Select Item" at bounding box center [607, 317] width 209 height 31
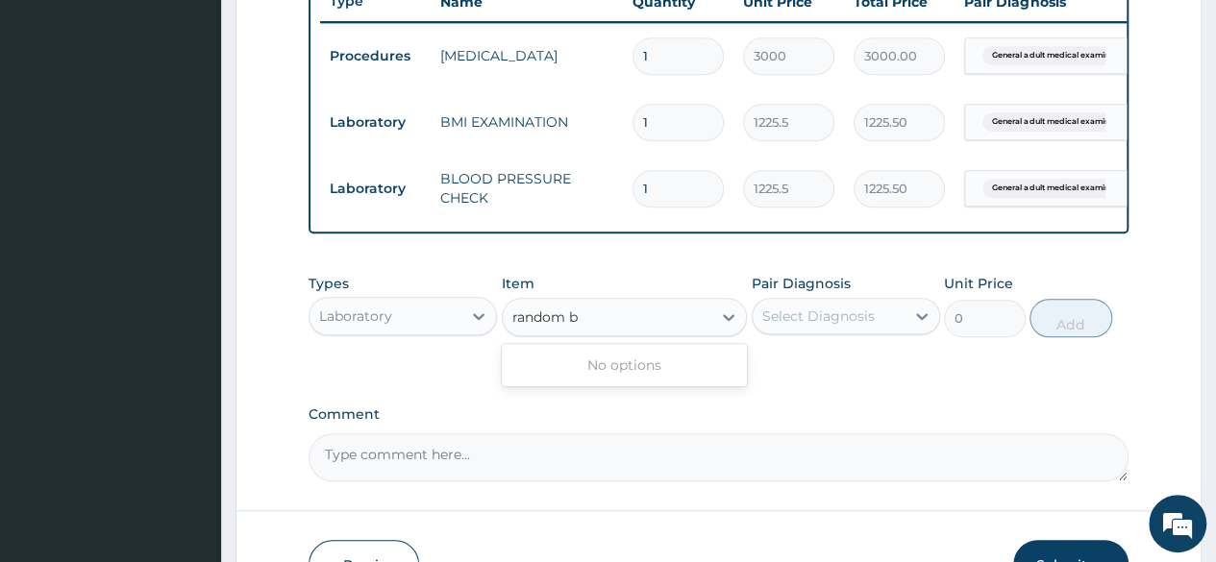
type input "random"
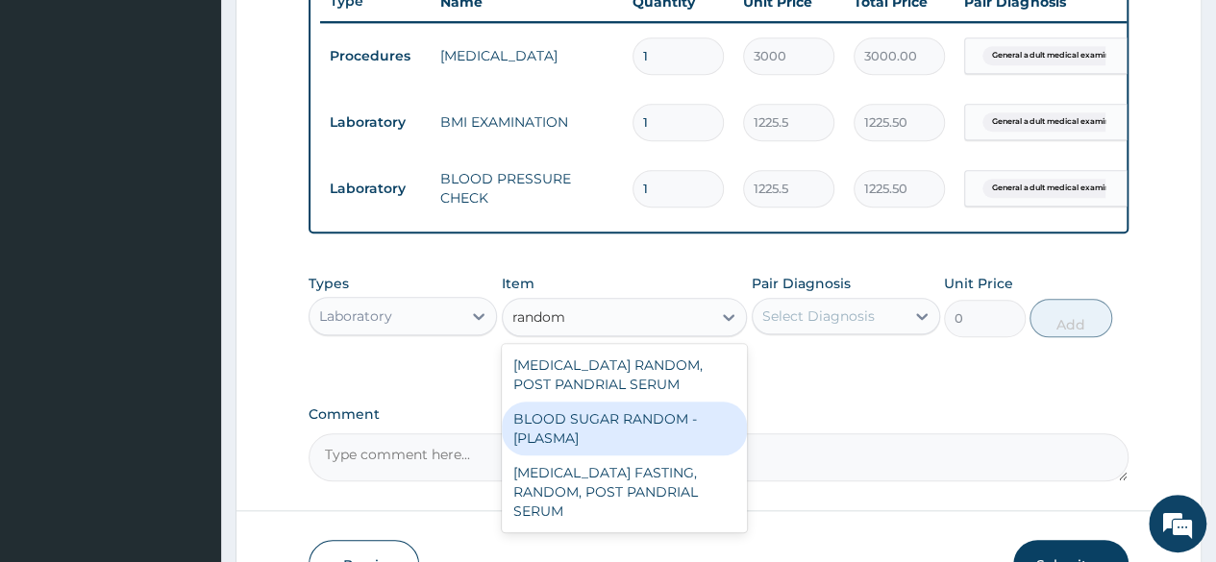
click at [659, 428] on div "BLOOD SUGAR RANDOM - [PLASMA]" at bounding box center [625, 429] width 246 height 54
type input "1800"
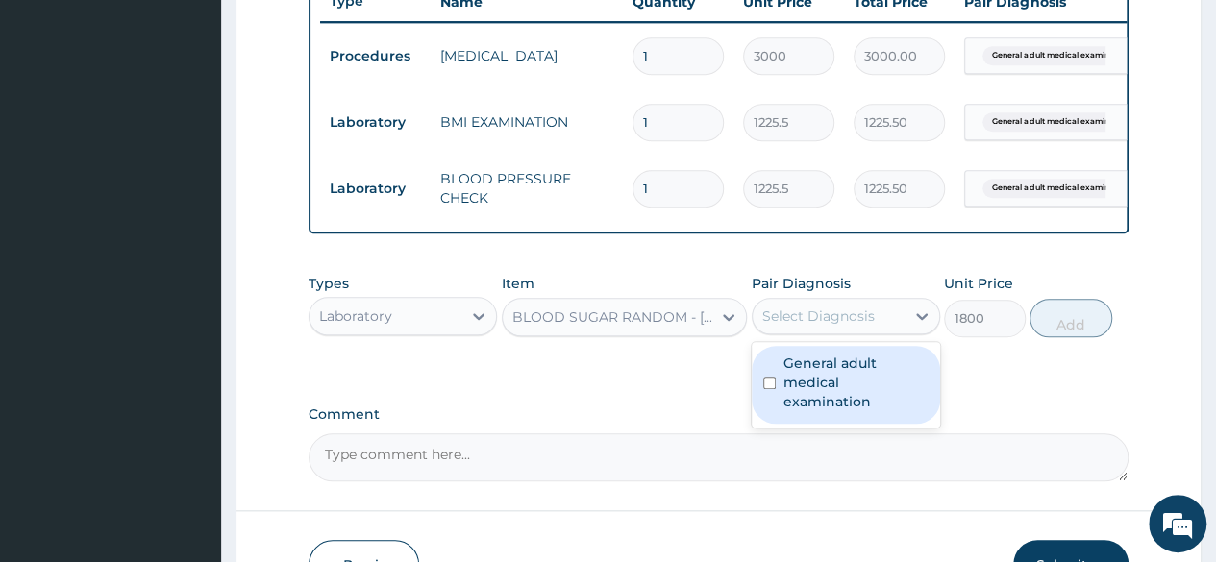
drag, startPoint x: 831, startPoint y: 338, endPoint x: 862, endPoint y: 379, distance: 50.7
click at [862, 334] on div "option General adult medical examination, selected. option General adult medica…" at bounding box center [845, 316] width 188 height 37
click at [862, 379] on label "General adult medical examination" at bounding box center [855, 383] width 145 height 58
checkbox input "true"
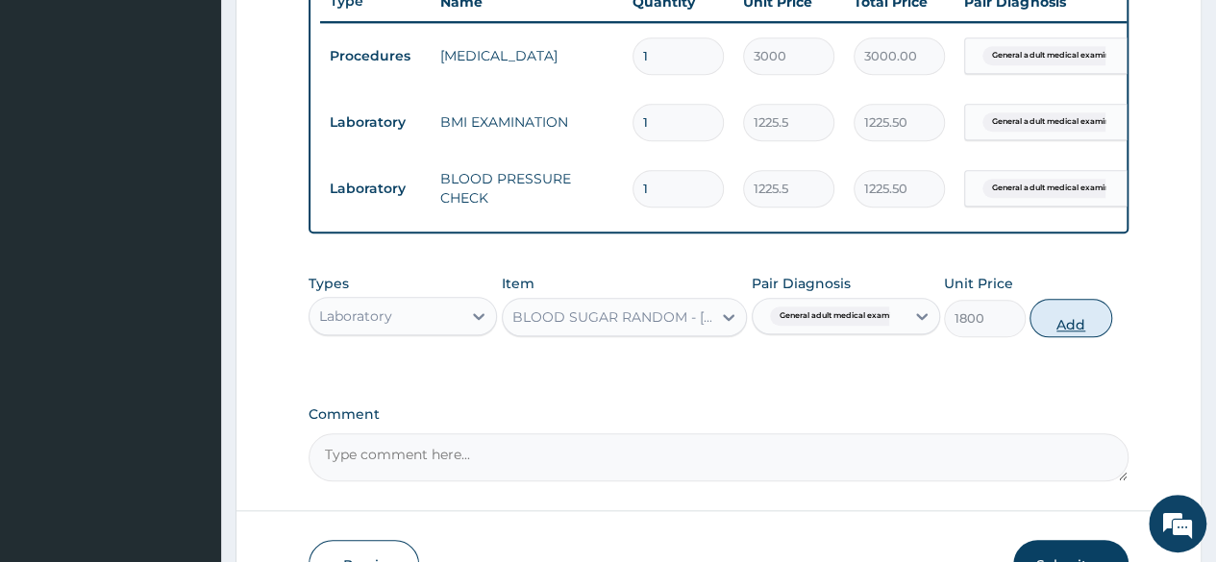
click at [1072, 337] on button "Add" at bounding box center [1070, 318] width 82 height 38
type input "0"
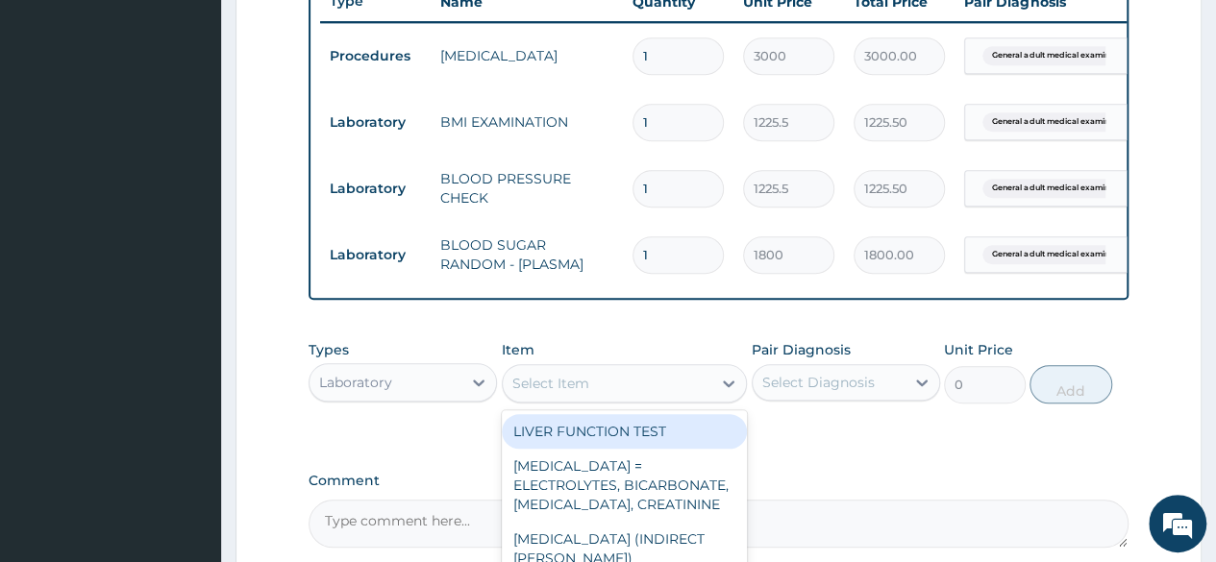
click at [634, 399] on div "Select Item" at bounding box center [607, 383] width 209 height 31
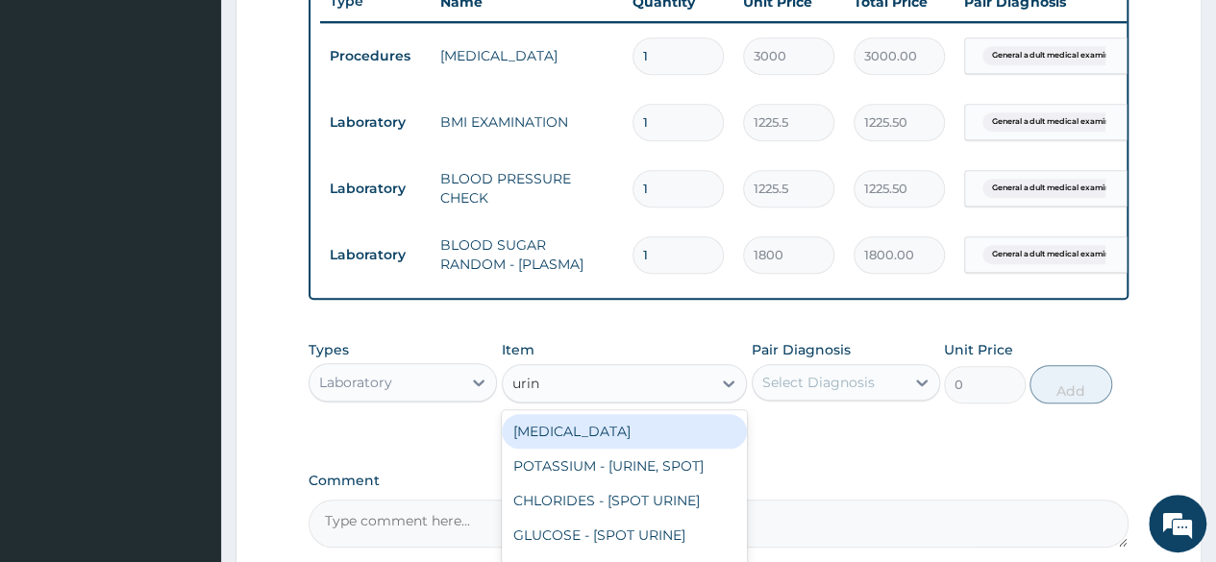
type input "urina"
click at [625, 437] on div "[MEDICAL_DATA]" at bounding box center [625, 431] width 246 height 35
type input "1531.875"
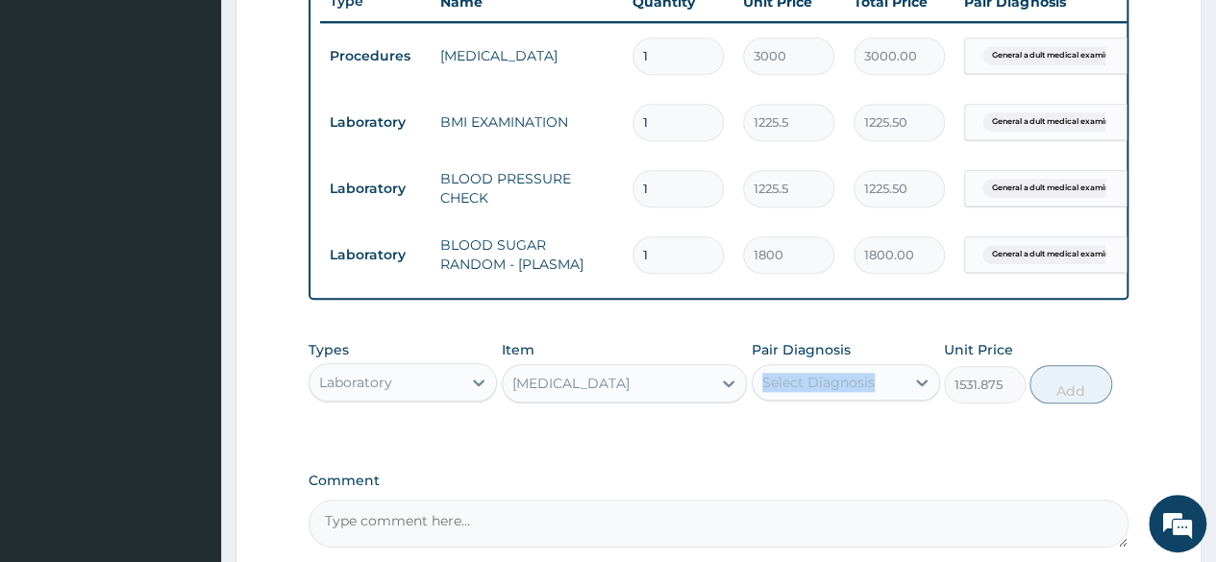
drag, startPoint x: 887, startPoint y: 376, endPoint x: 878, endPoint y: 389, distance: 16.0
click at [878, 389] on div "Pair Diagnosis Select Diagnosis" at bounding box center [845, 371] width 188 height 63
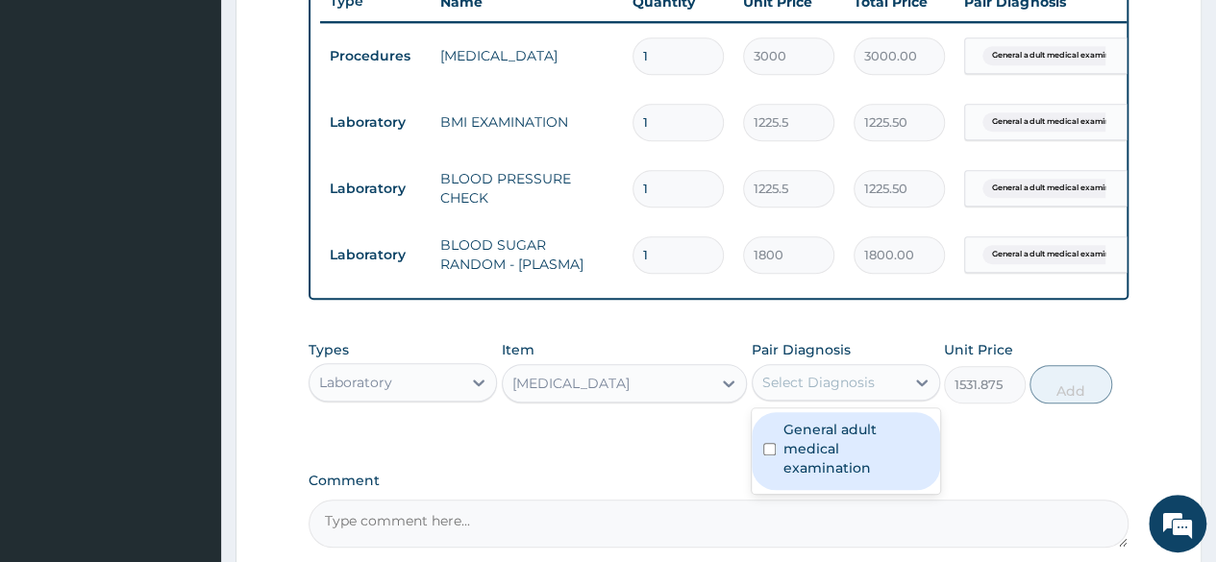
click at [878, 389] on div "Select Diagnosis" at bounding box center [828, 382] width 152 height 31
click at [853, 449] on label "General adult medical examination" at bounding box center [855, 449] width 145 height 58
checkbox input "true"
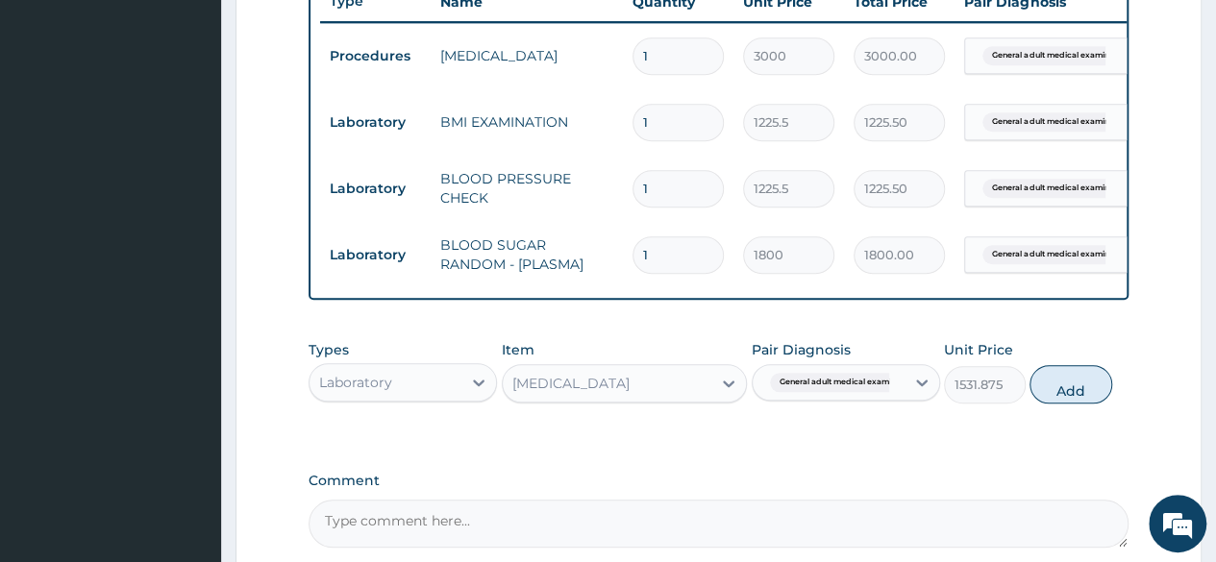
click at [1072, 413] on div "Types Laboratory Item [MEDICAL_DATA] Pair Diagnosis General adult medical exami…" at bounding box center [718, 372] width 820 height 83
click at [1056, 401] on button "Add" at bounding box center [1070, 384] width 82 height 38
type input "0"
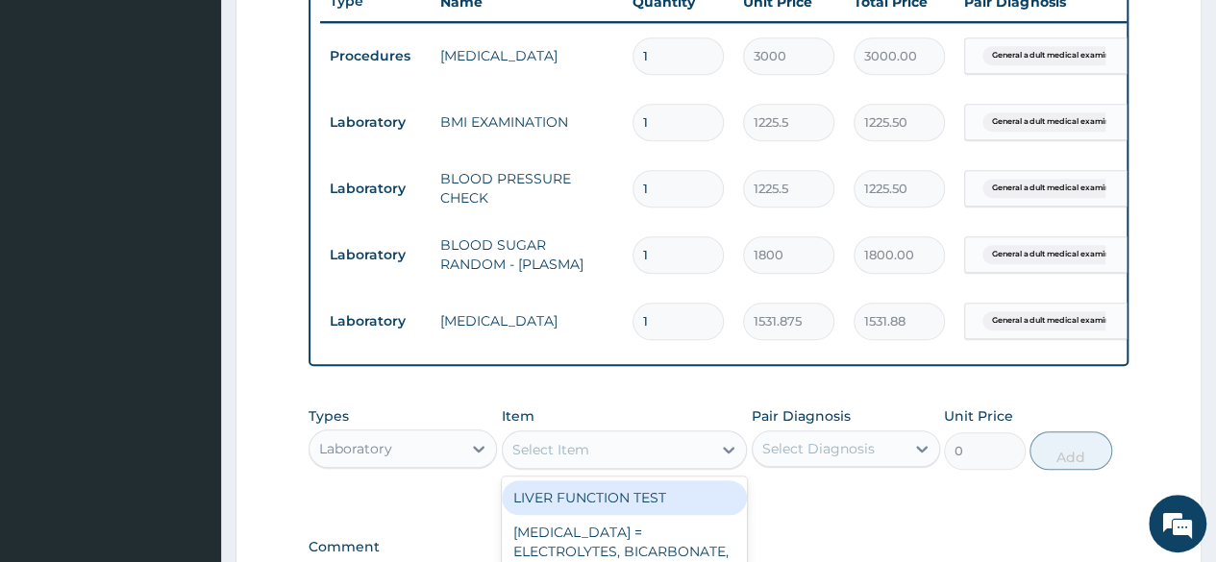
click at [648, 460] on div "Select Item" at bounding box center [607, 449] width 209 height 31
type input "chol"
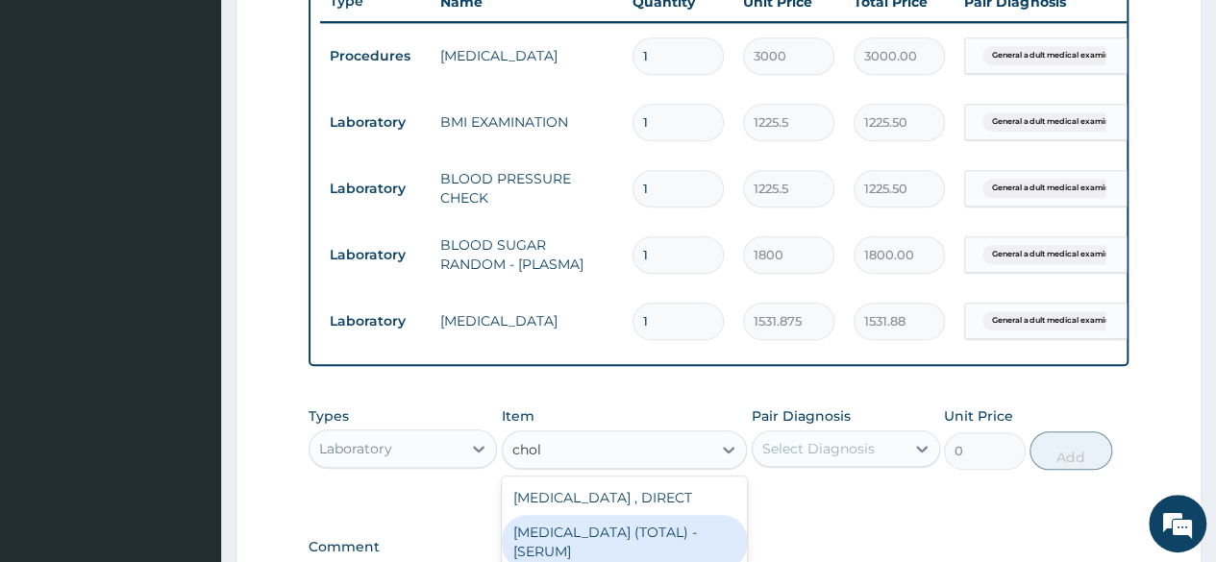
click at [630, 542] on div "[MEDICAL_DATA] (TOTAL) - [SERUM]" at bounding box center [625, 542] width 246 height 54
type input "2880"
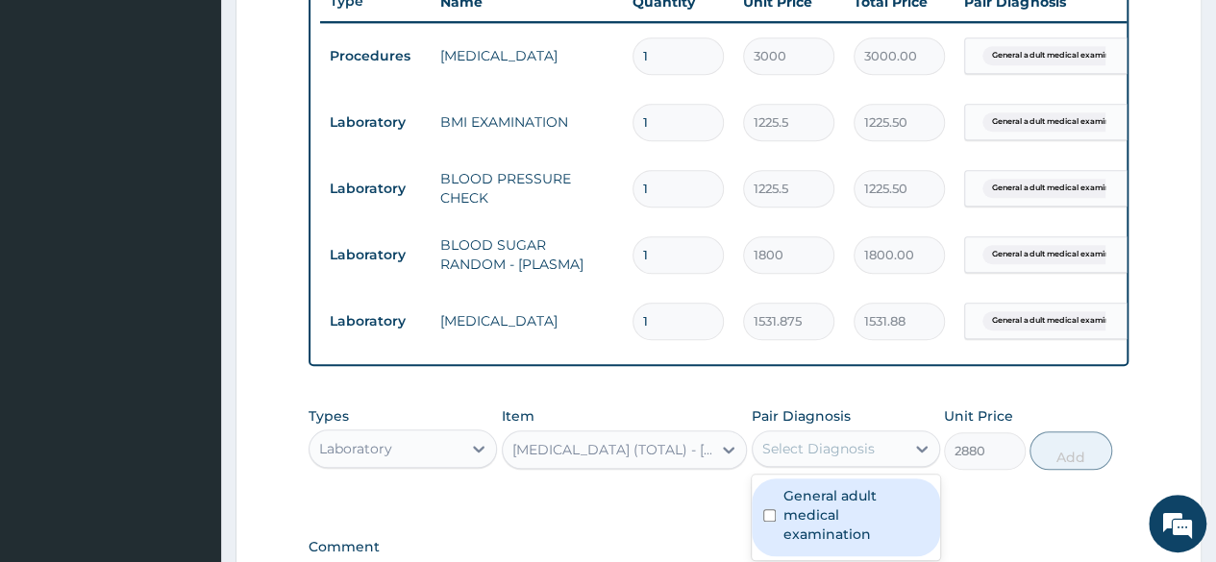
drag, startPoint x: 858, startPoint y: 474, endPoint x: 872, endPoint y: 518, distance: 46.2
click at [872, 467] on div "option General adult medical examination, selected. option General adult medica…" at bounding box center [845, 448] width 188 height 37
click at [872, 518] on label "General adult medical examination" at bounding box center [855, 515] width 145 height 58
checkbox input "true"
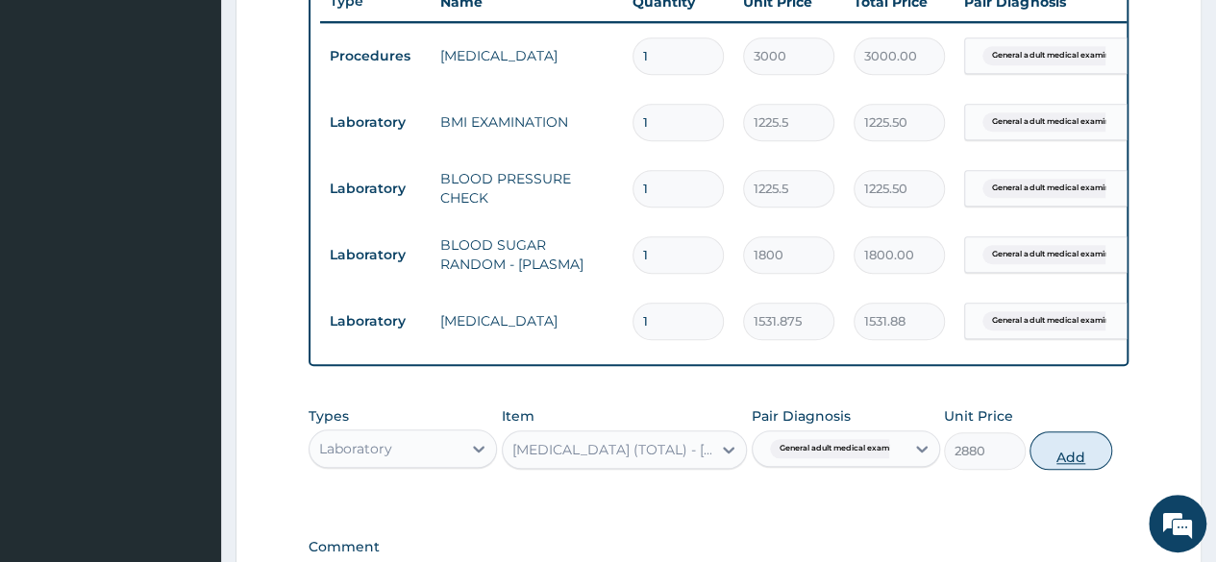
drag, startPoint x: 1111, startPoint y: 449, endPoint x: 1067, endPoint y: 477, distance: 52.3
click at [1067, 477] on div "Types Laboratory Item [MEDICAL_DATA] (TOTAL) - [SERUM] Pair Diagnosis General a…" at bounding box center [718, 438] width 820 height 83
click at [1067, 470] on button "Add" at bounding box center [1070, 450] width 82 height 38
type input "0"
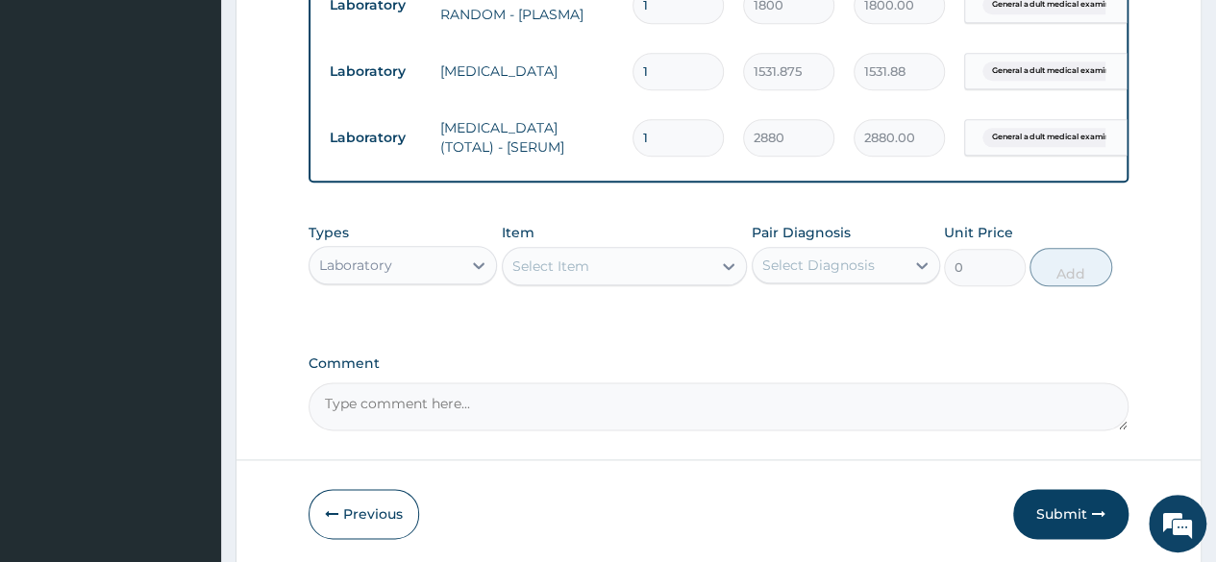
scroll to position [1076, 0]
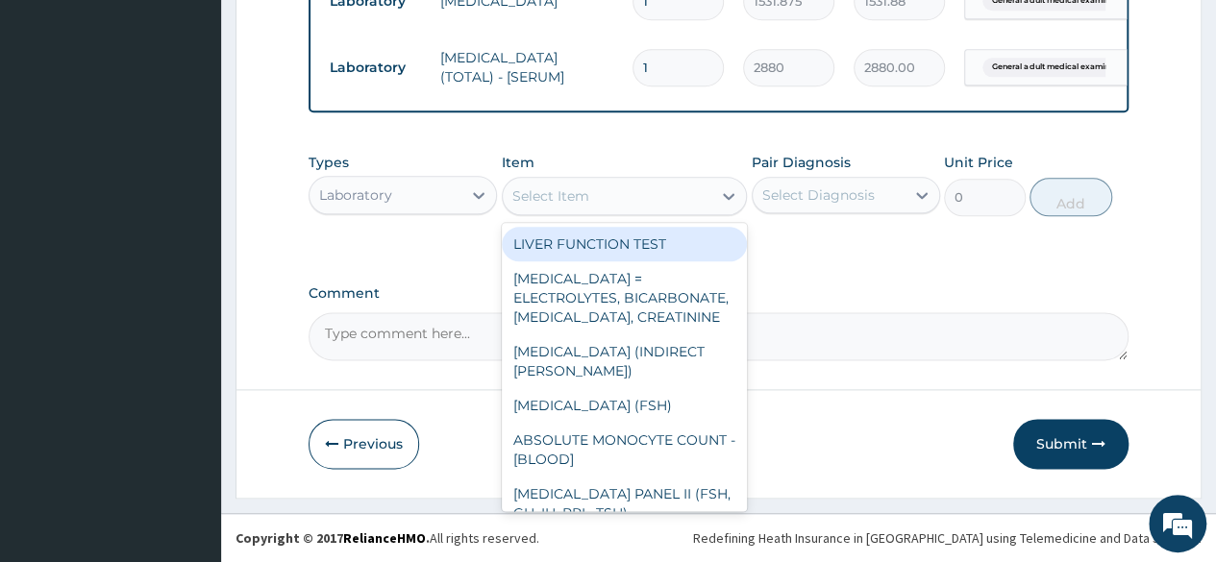
click at [596, 194] on div "Select Item" at bounding box center [607, 196] width 209 height 31
type input "r"
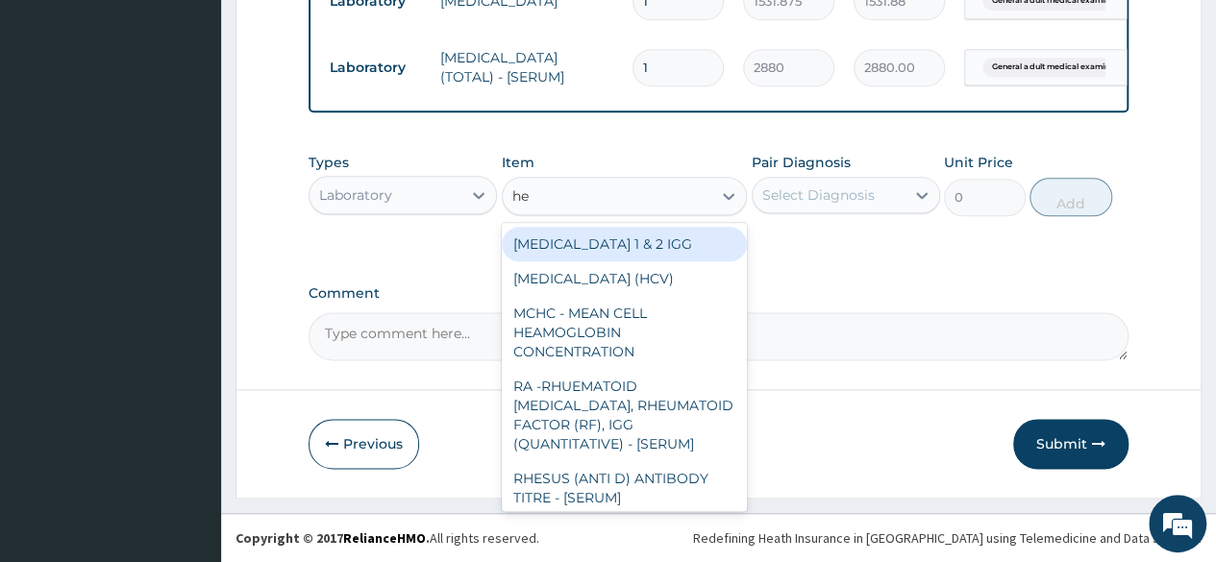
type input "hep"
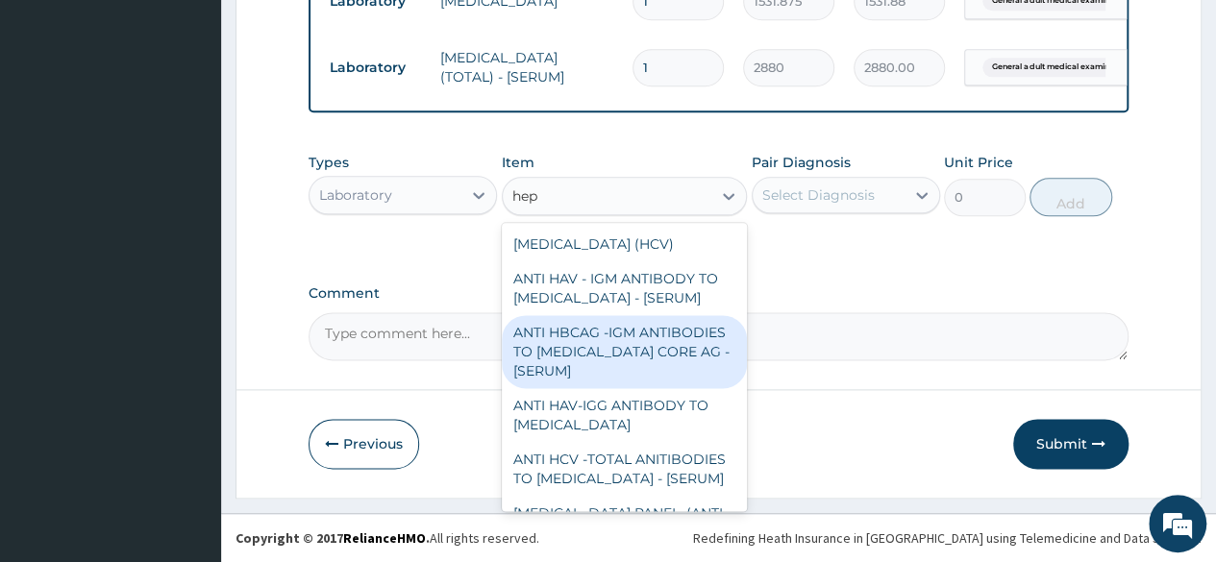
click at [627, 378] on div "ANTI HBCAG -IGM ANTIBODIES TO [MEDICAL_DATA] CORE AG - [SERUM]" at bounding box center [625, 351] width 246 height 73
type input "4085"
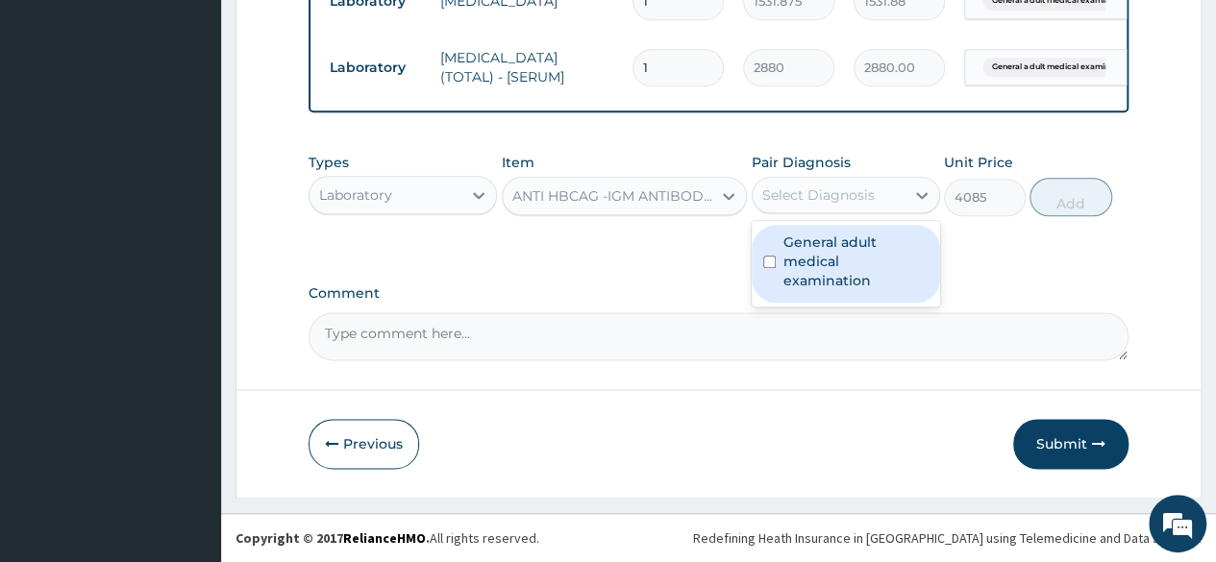
drag, startPoint x: 873, startPoint y: 207, endPoint x: 849, endPoint y: 270, distance: 67.5
click at [849, 213] on div "option General adult medical examination, selected. option General adult medica…" at bounding box center [845, 195] width 188 height 37
click at [849, 270] on label "General adult medical examination" at bounding box center [855, 262] width 145 height 58
checkbox input "true"
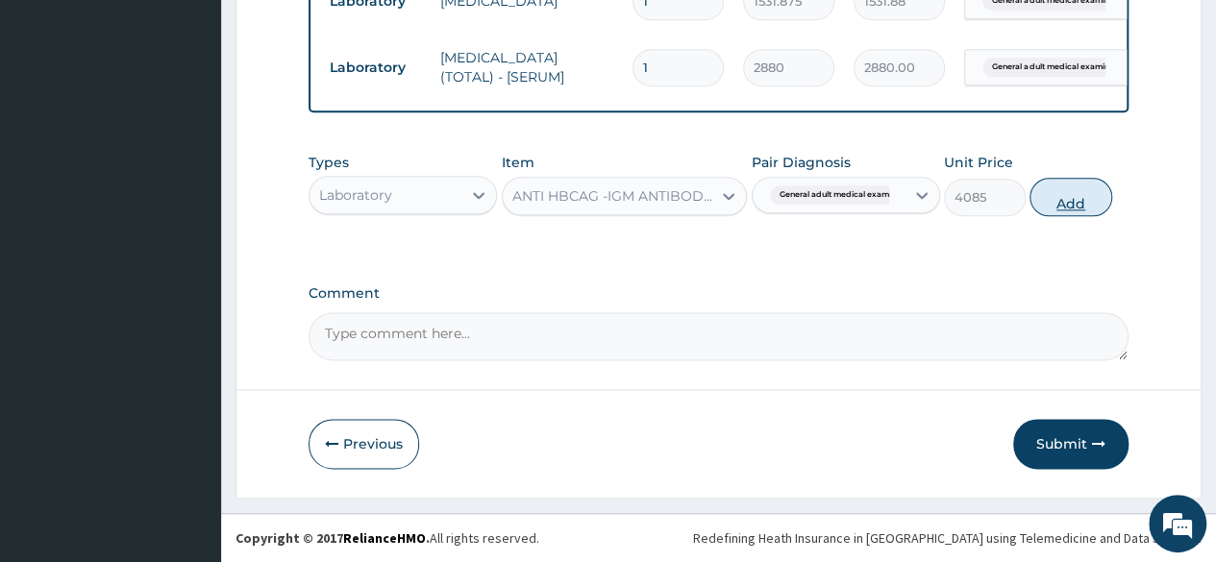
click at [1068, 204] on button "Add" at bounding box center [1070, 197] width 82 height 38
type input "0"
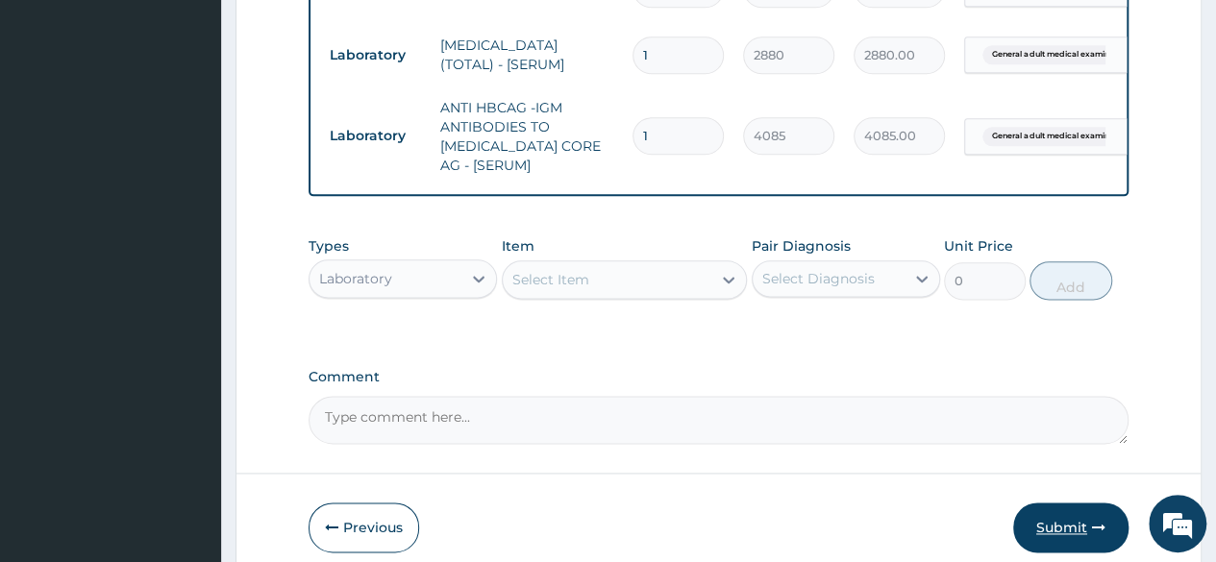
click at [1059, 530] on button "Submit" at bounding box center [1070, 528] width 115 height 50
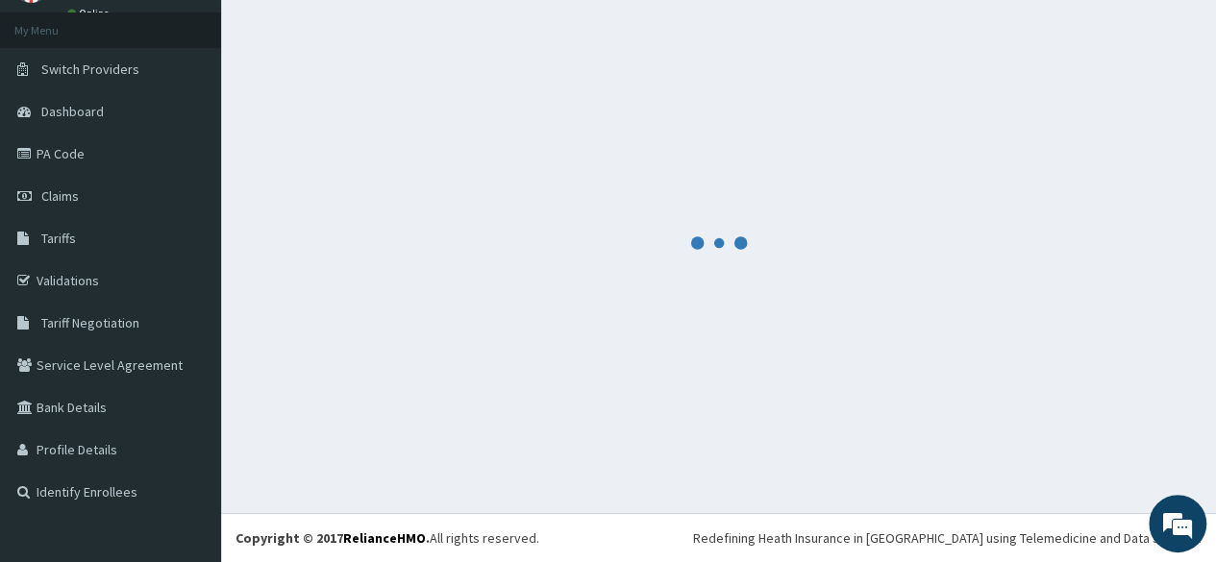
scroll to position [97, 0]
